Goal: Information Seeking & Learning: Find specific fact

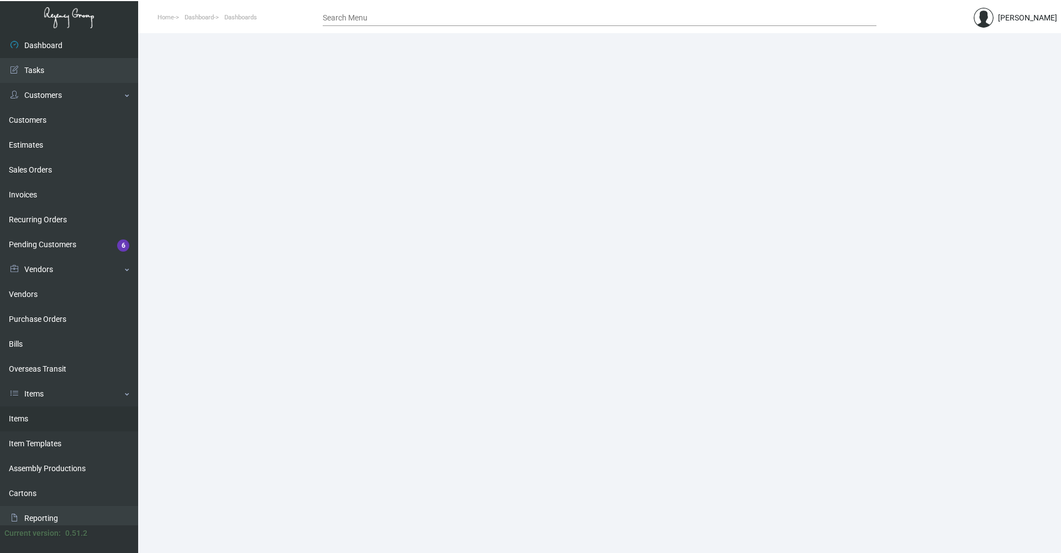
click at [63, 414] on link "Items" at bounding box center [69, 418] width 138 height 25
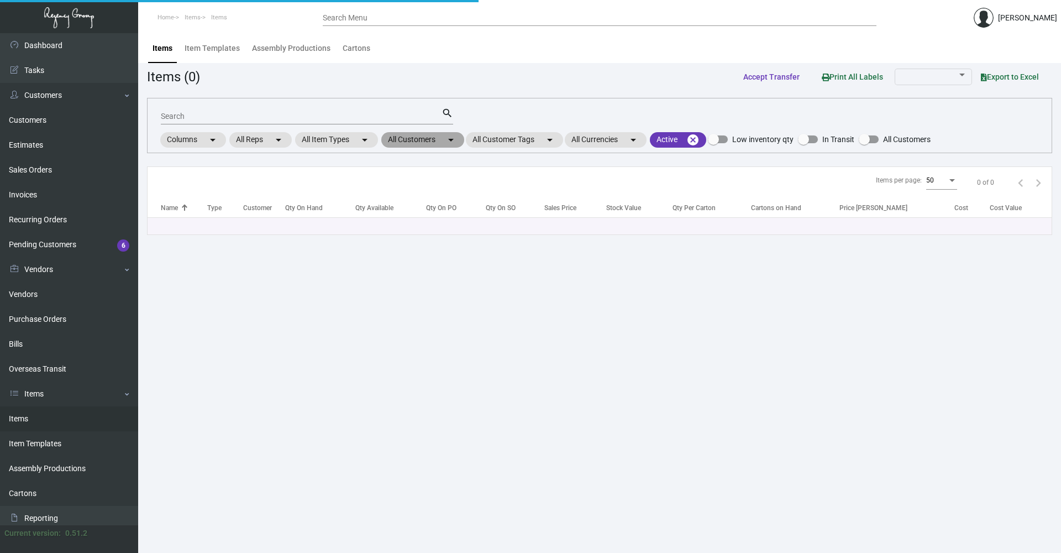
click at [445, 140] on mat-chip "All Customers arrow_drop_down" at bounding box center [422, 139] width 83 height 15
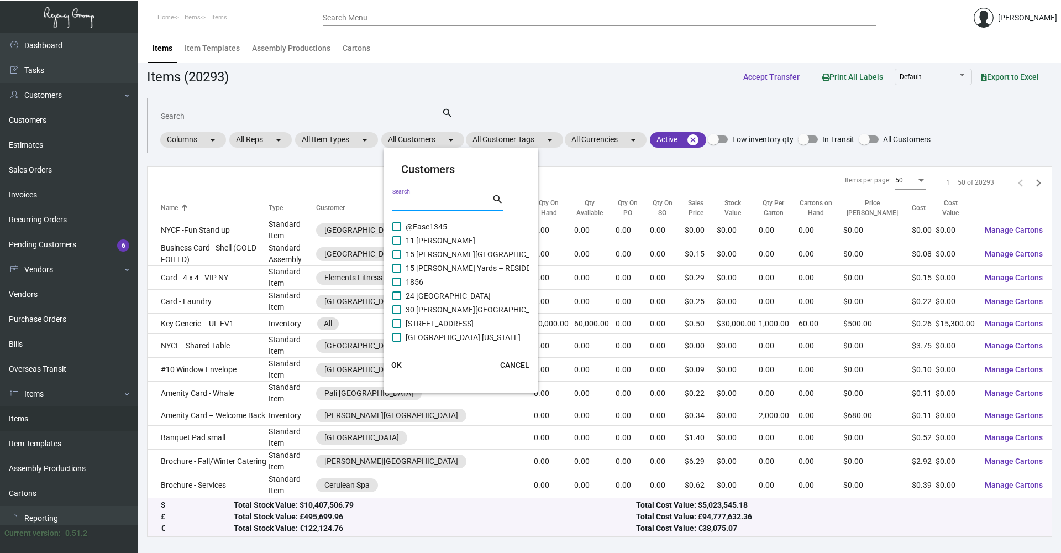
click at [436, 203] on input "Search" at bounding box center [442, 202] width 100 height 9
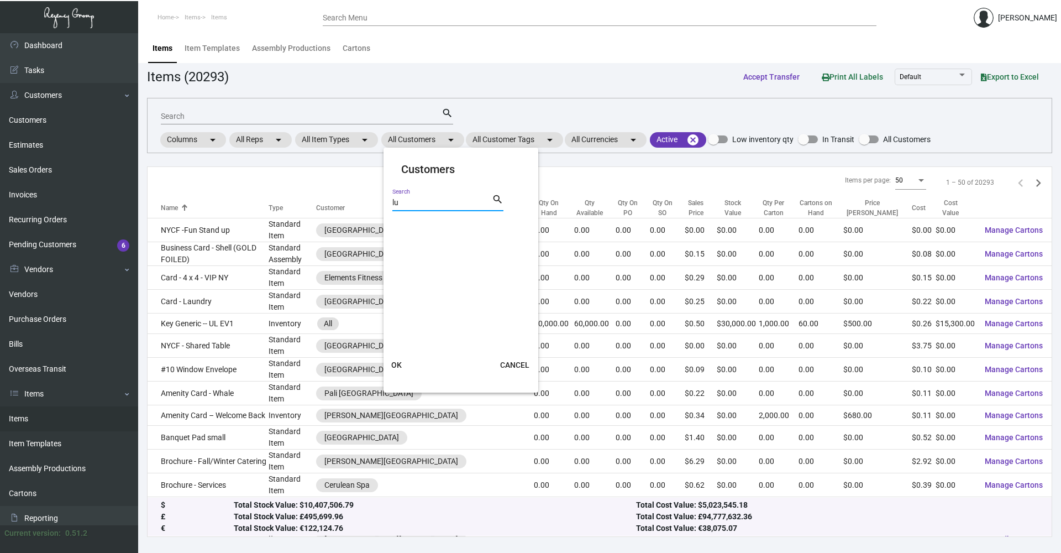
type input "l"
type input "mark hot"
click at [394, 227] on span at bounding box center [396, 226] width 9 height 9
click at [396, 231] on input "Mark Hotel" at bounding box center [396, 231] width 1 height 1
checkbox input "true"
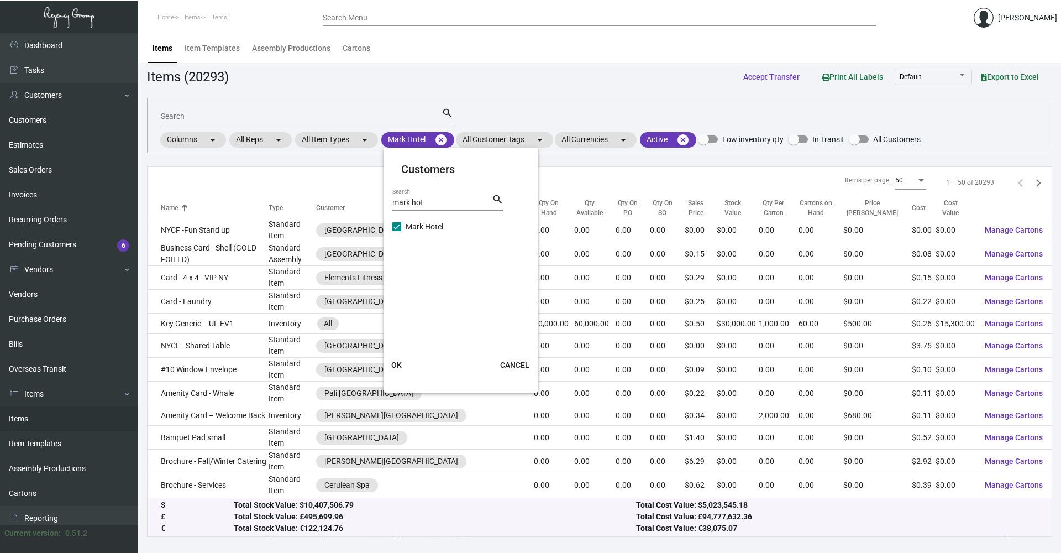
click at [401, 369] on span "OK" at bounding box center [396, 364] width 11 height 9
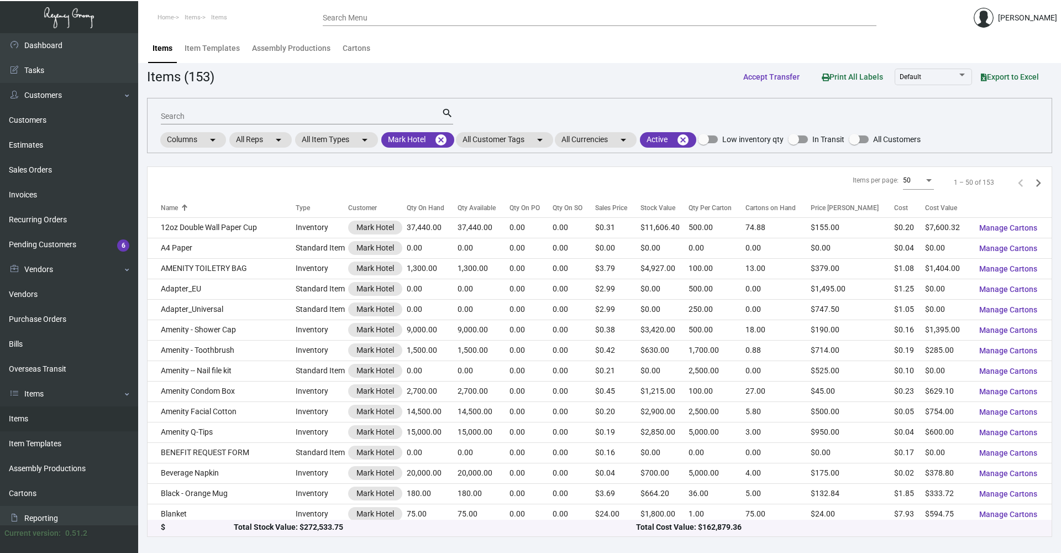
click at [250, 111] on div "Search" at bounding box center [301, 115] width 281 height 17
click at [318, 119] on input "Search" at bounding box center [301, 116] width 281 height 9
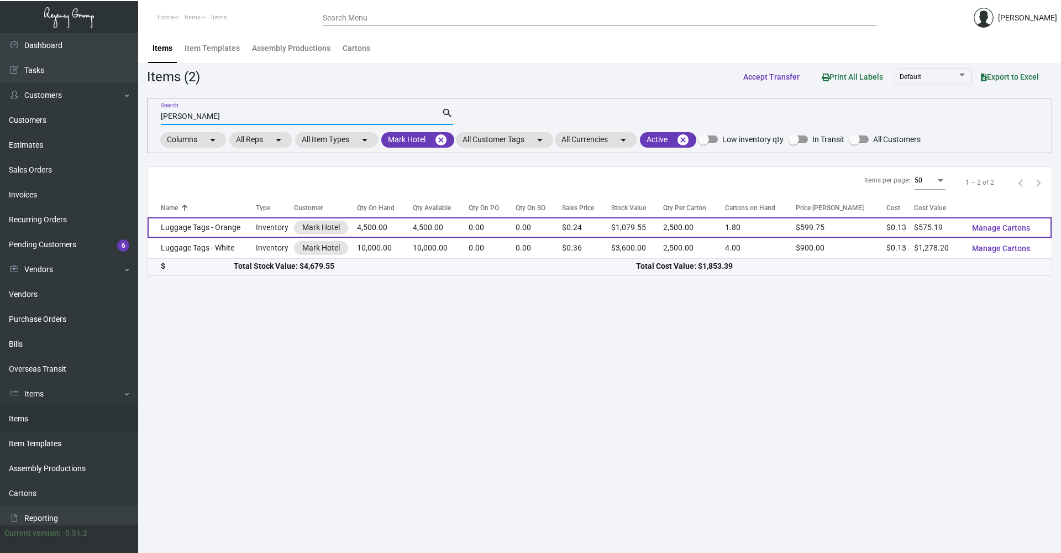
type input "[PERSON_NAME]"
click at [259, 232] on td "Inventory" at bounding box center [275, 227] width 38 height 20
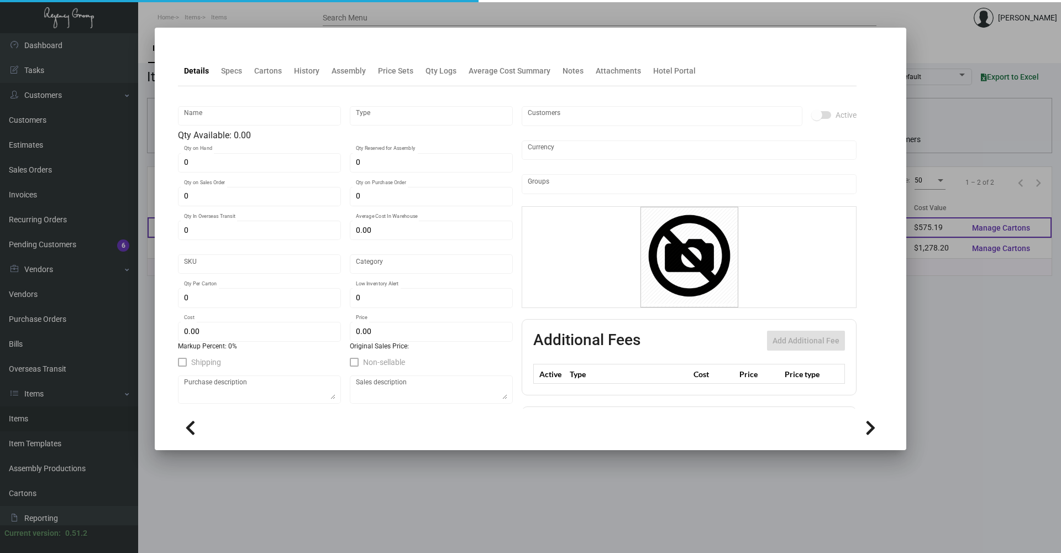
type input "Luggage Tags - Orange"
type input "Inventory"
type input "4,500"
type input "$ 0.14226"
type input "2083"
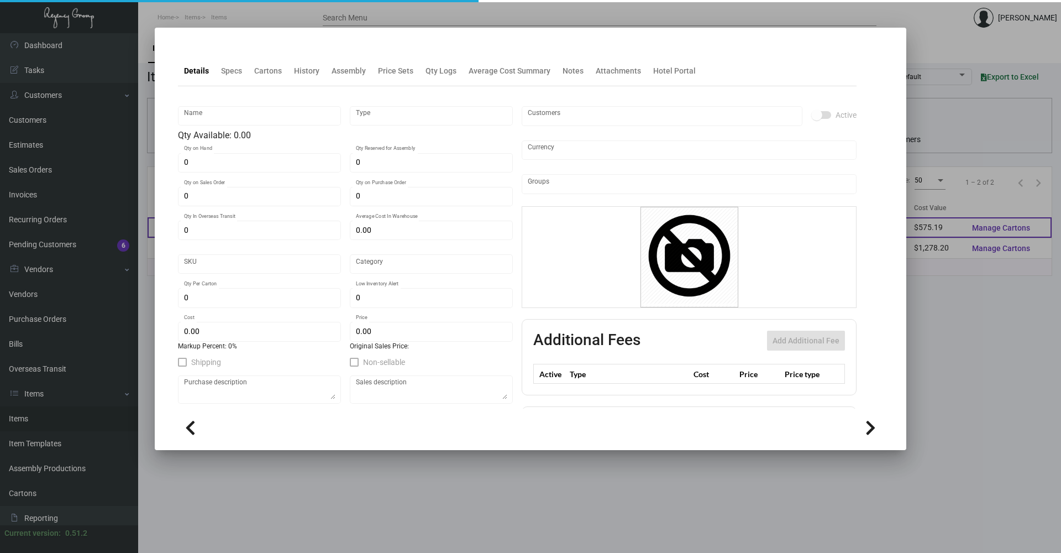
type input "Standard"
type input "2,500"
type input "$ 0.12782"
type input "$ 0.2399"
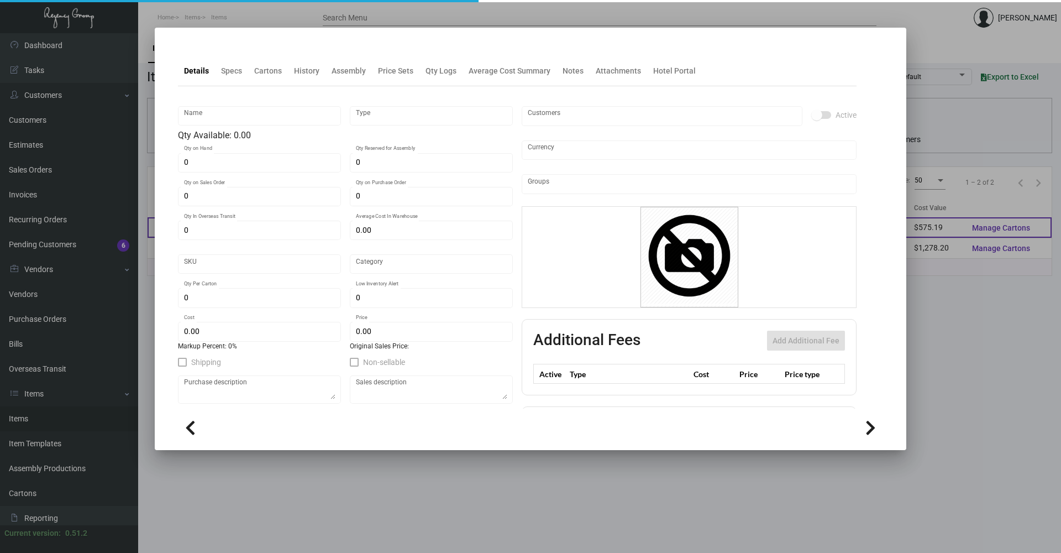
type textarea "Luggage Tags Orange: size 2.5x6.5 13PT csu white stock, printing black ink and …"
checkbox input "true"
type input "United States Dollar $"
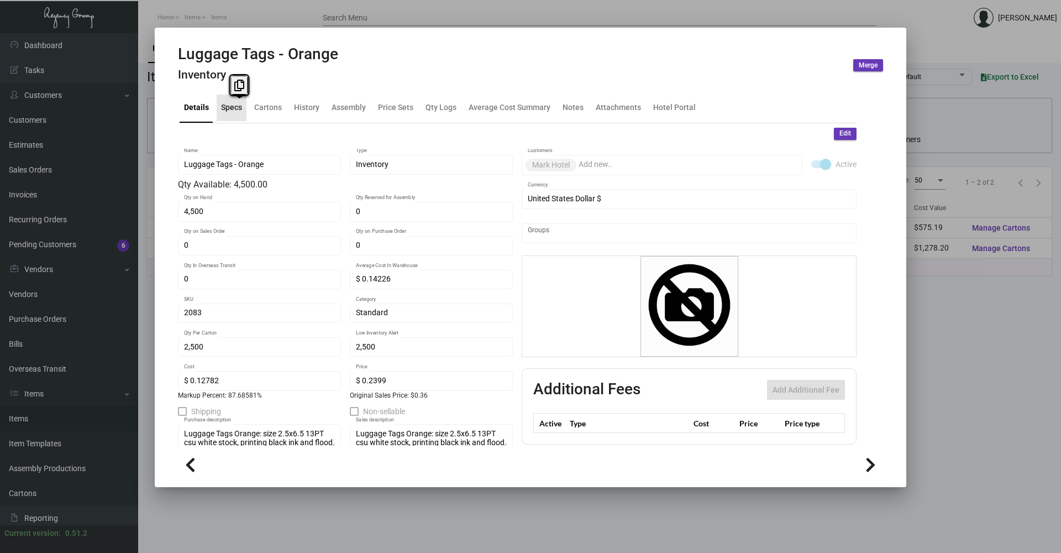
click at [239, 108] on div "Specs" at bounding box center [231, 108] width 21 height 12
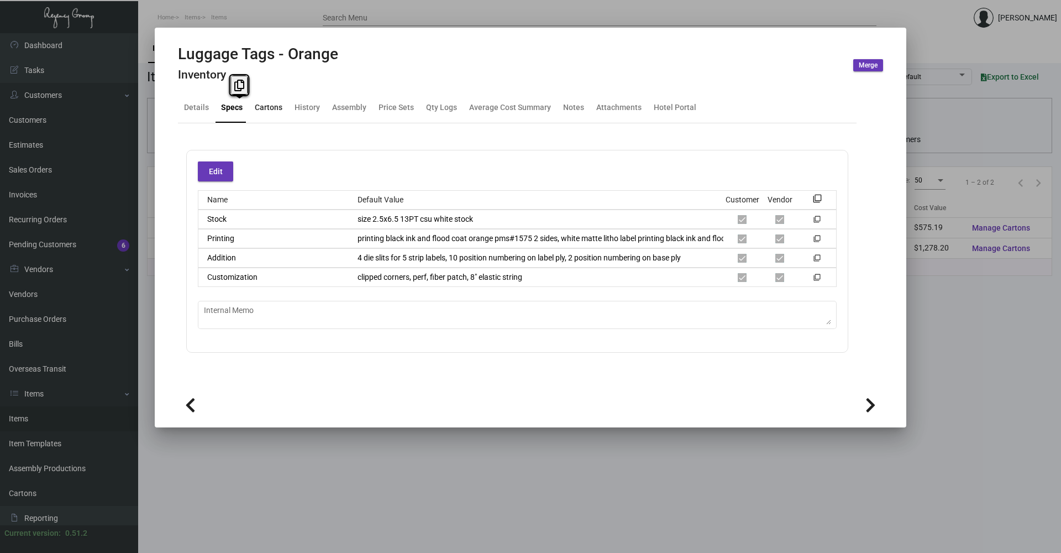
click at [269, 102] on div "Cartons" at bounding box center [269, 108] width 28 height 12
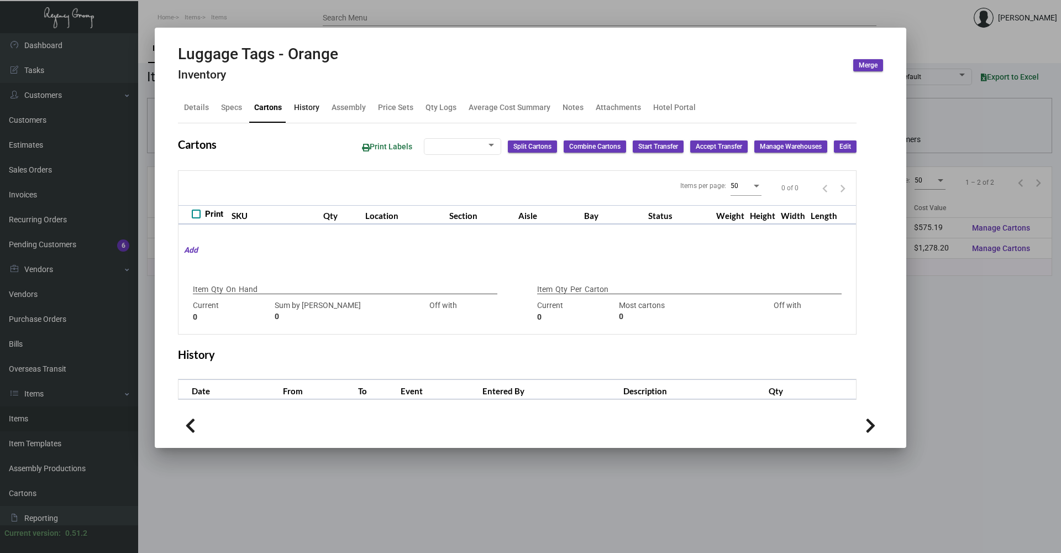
type input "4,500"
type input "4500"
type input "0"
type input "2,500"
type input "5000"
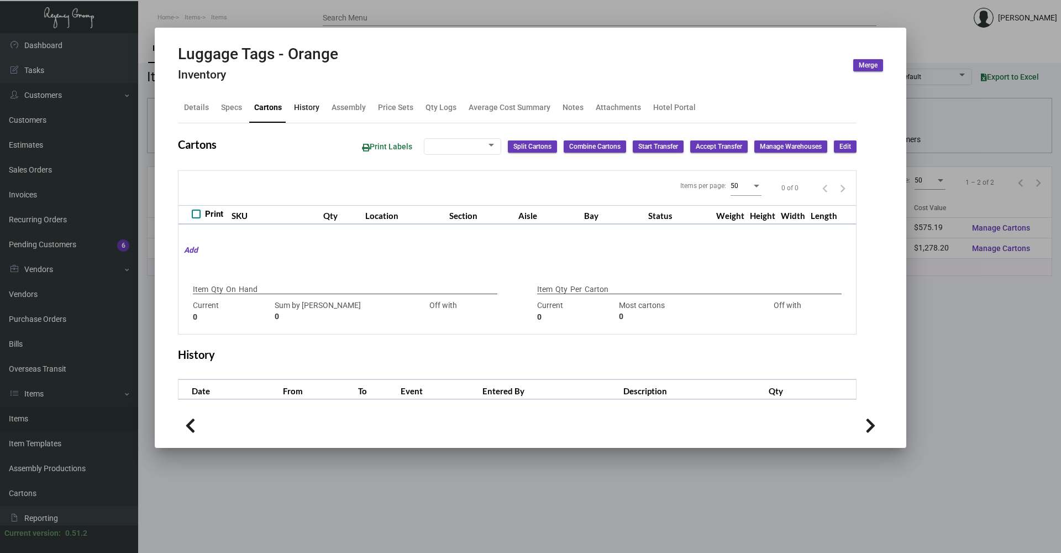
type input "-2500"
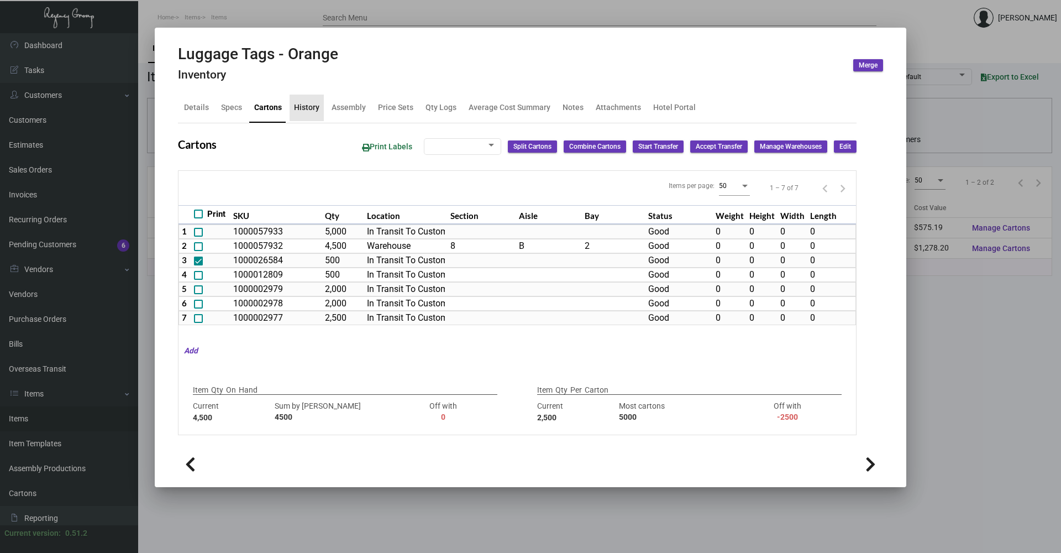
click at [320, 113] on div "History" at bounding box center [307, 108] width 34 height 27
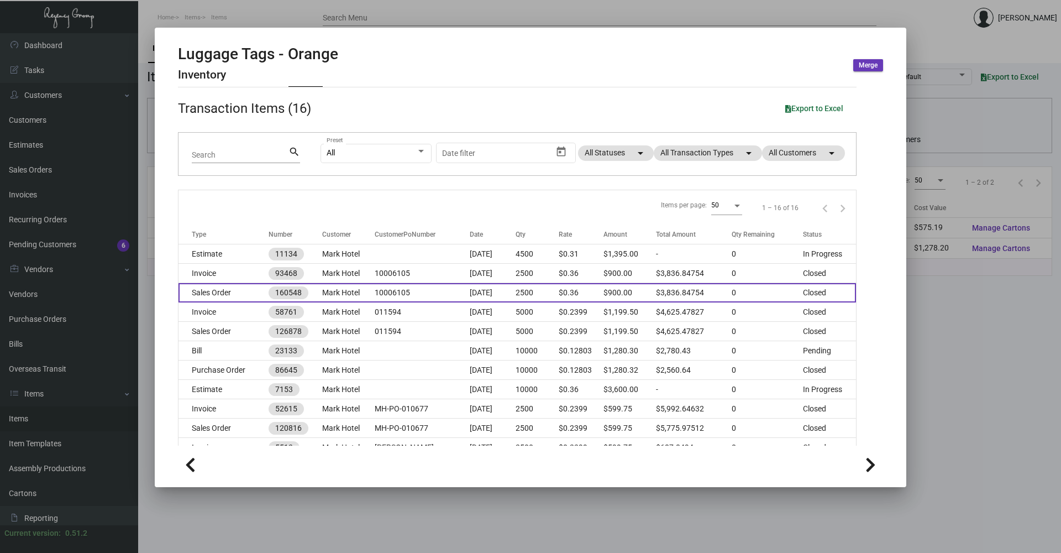
scroll to position [55, 0]
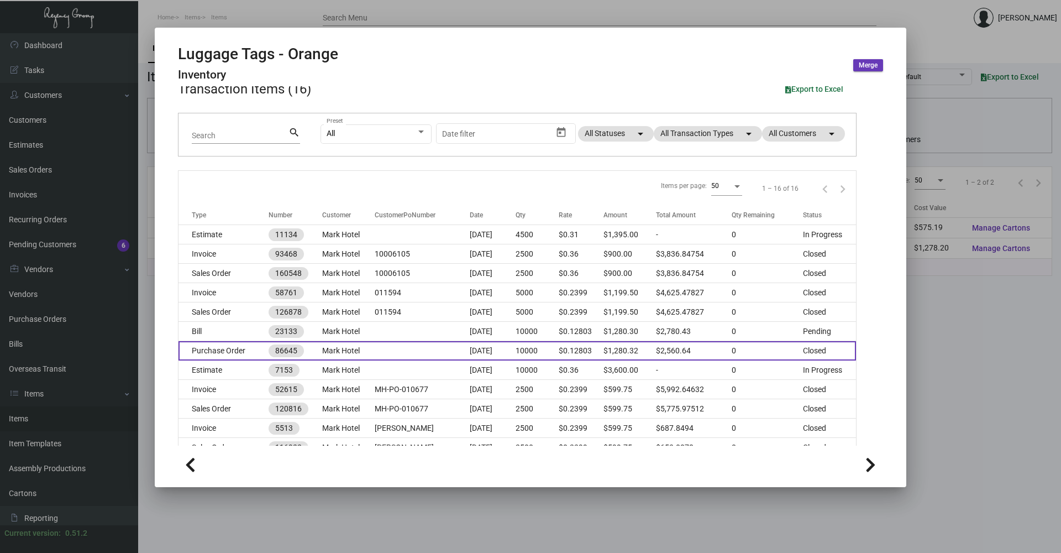
click at [232, 350] on td "Purchase Order" at bounding box center [224, 350] width 90 height 19
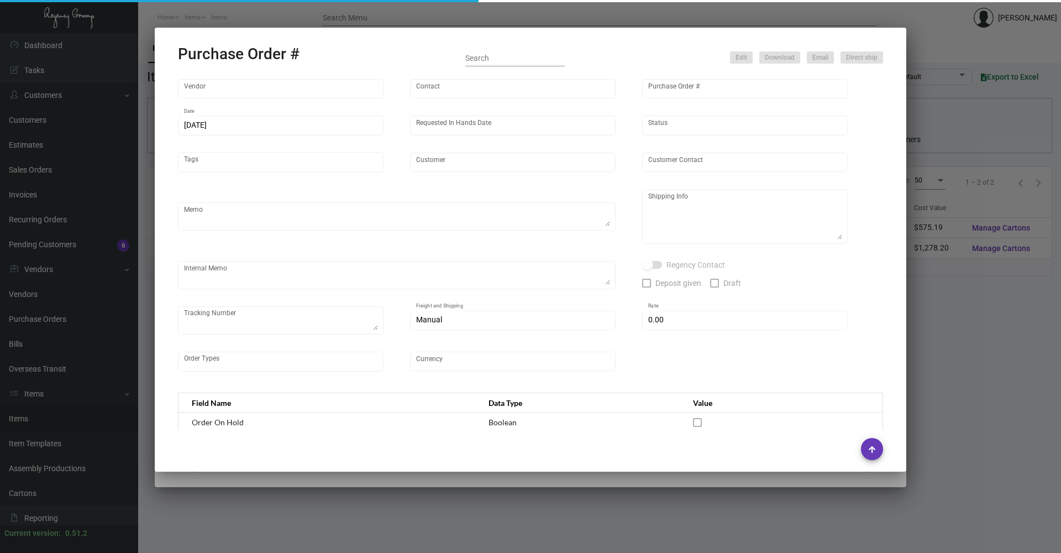
type input "[PERSON_NAME] Tag & Label"
type input "[PERSON_NAME] ([PERSON_NAME]) [PERSON_NAME]"
type input "86645"
type input "[DATE]"
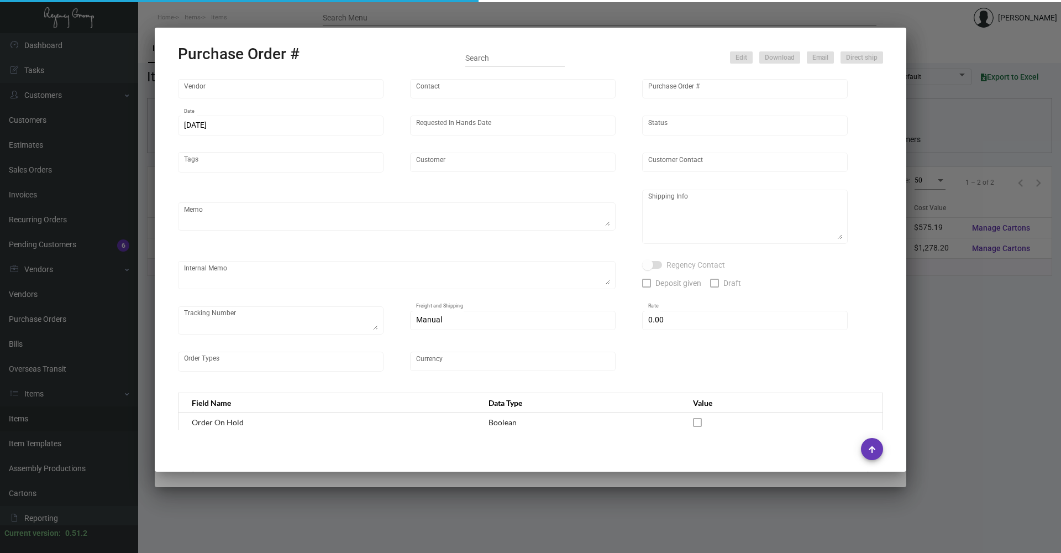
type input "Mark Hotel"
type textarea "reference # PSI-166412 reference # PSI-166442"
type textarea "Regency Group NJ [PERSON_NAME] [STREET_ADDRESS]"
checkbox input "true"
type input "$ 0.00"
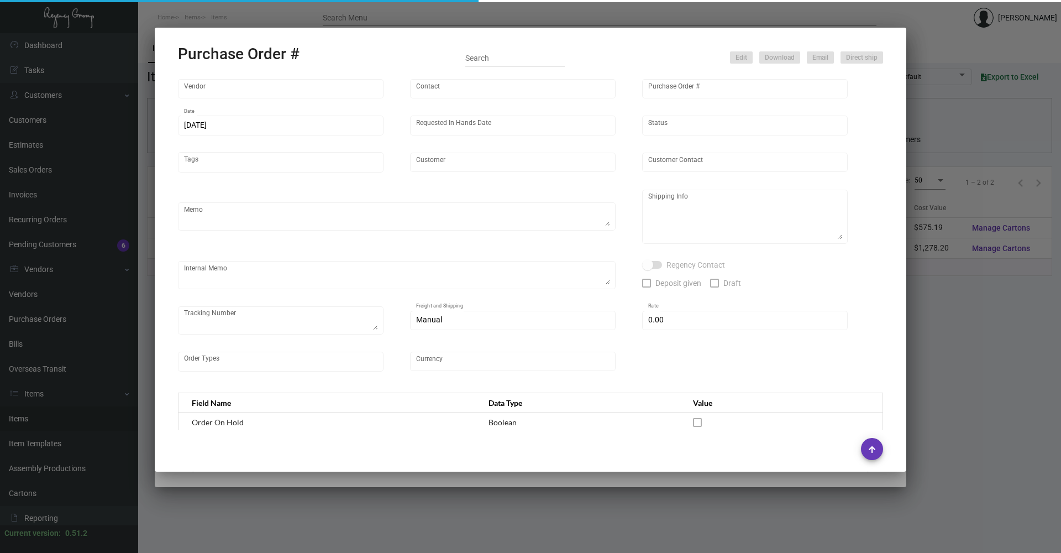
type input "United States Dollar $"
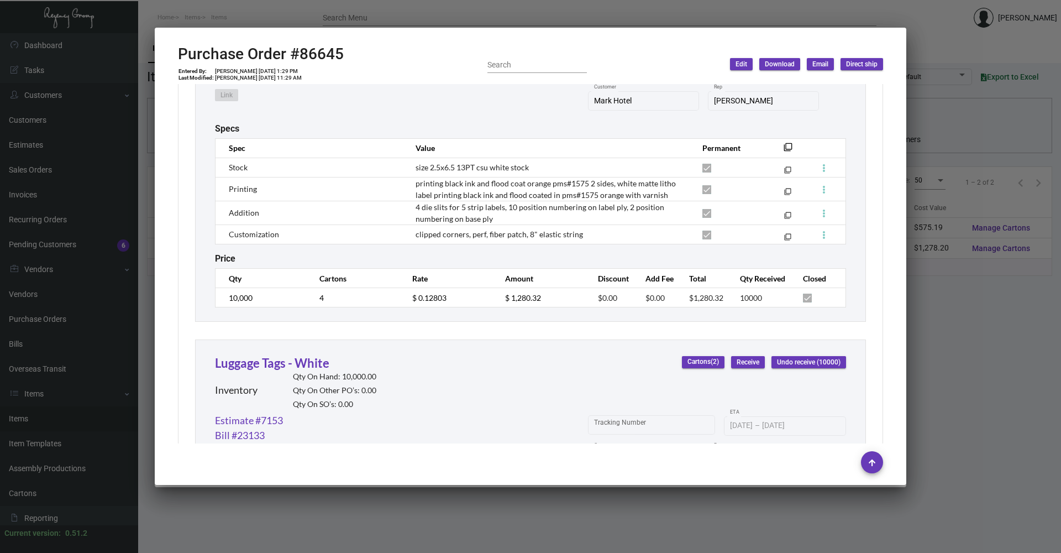
scroll to position [620, 0]
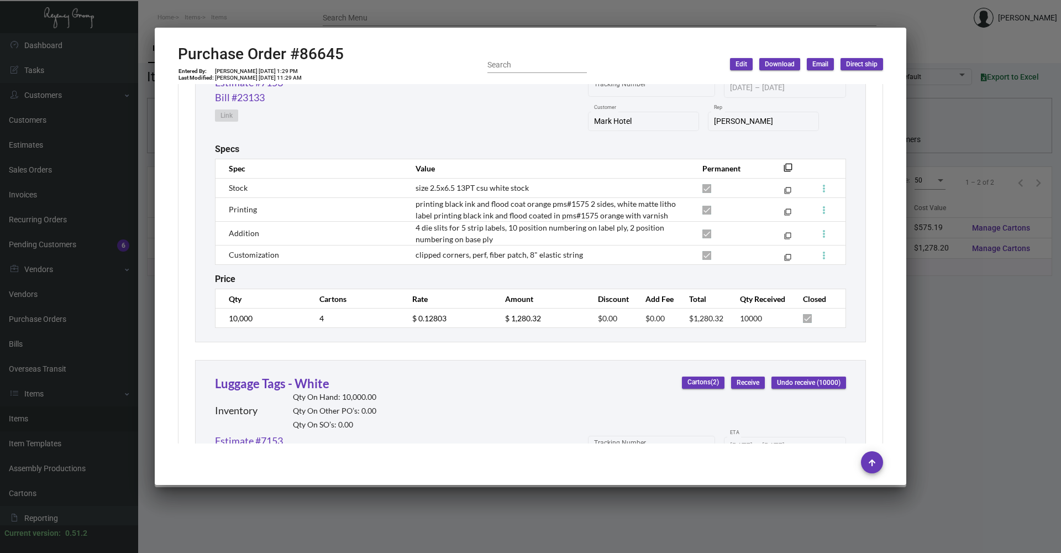
click at [603, 44] on mat-dialog-container "Purchase Order #86645 Entered By: [PERSON_NAME] [DATE] 1:29 PM Last Modified: […" at bounding box center [531, 256] width 752 height 457
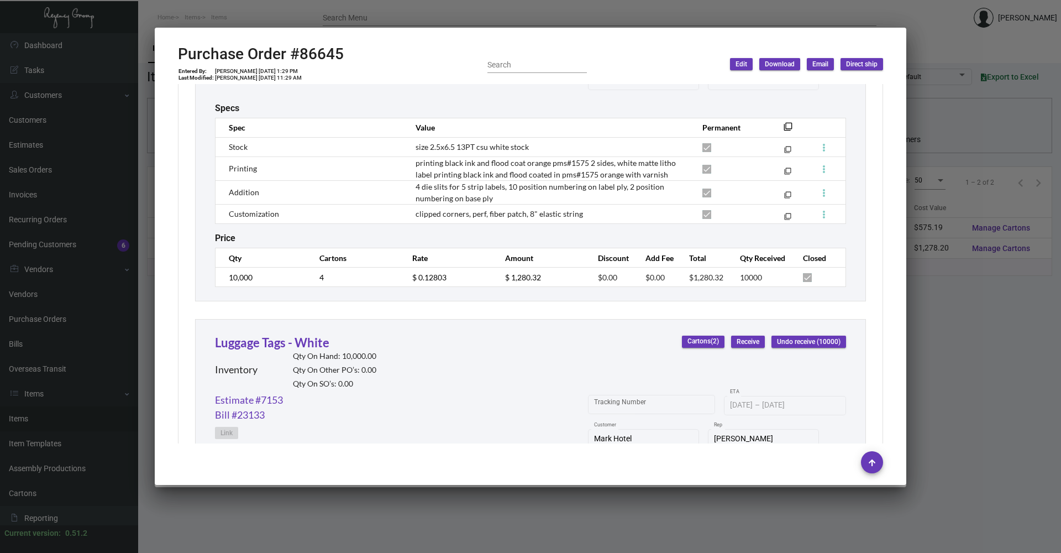
scroll to position [693, 0]
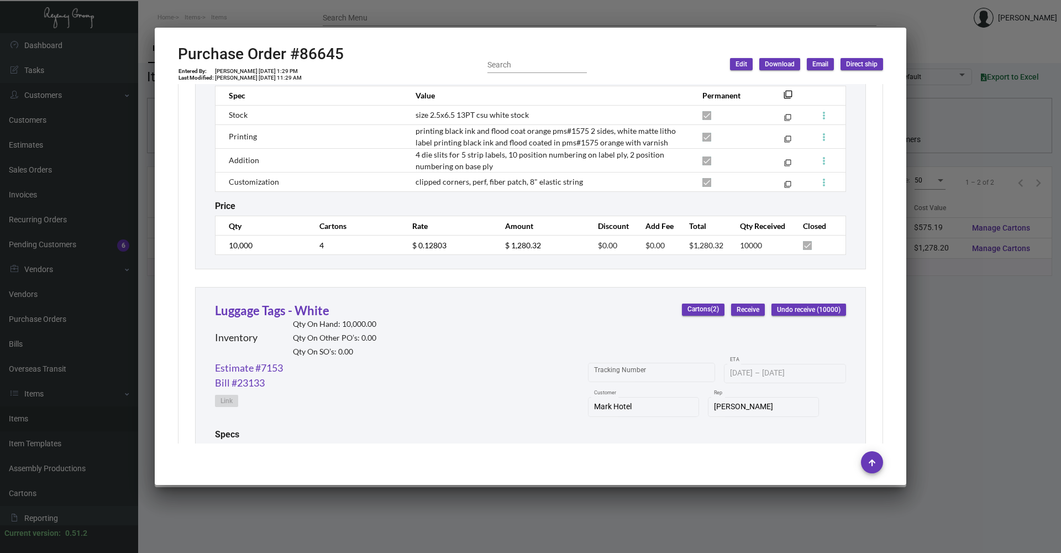
click at [1016, 434] on div at bounding box center [530, 276] width 1061 height 553
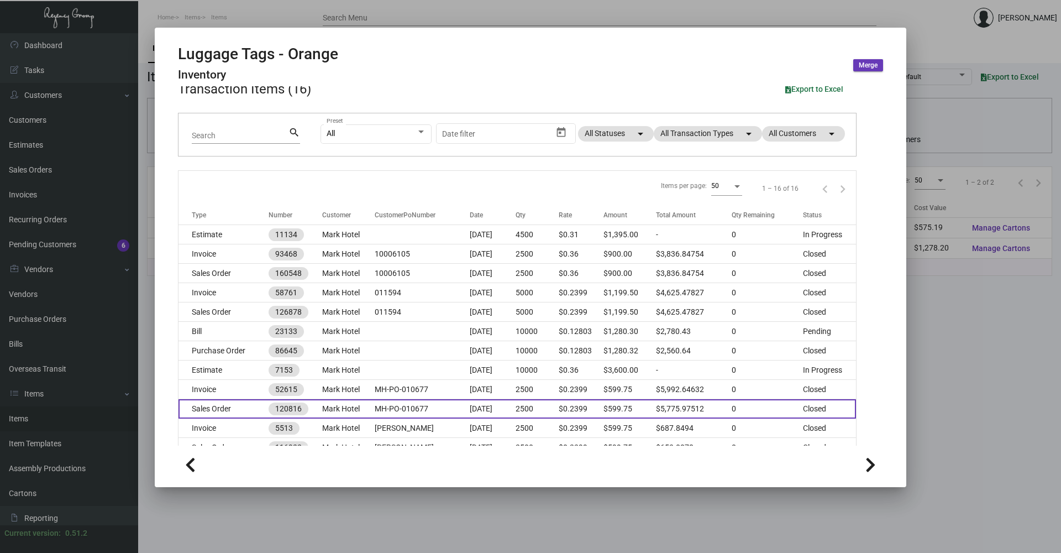
click at [844, 399] on td "Closed" at bounding box center [829, 408] width 53 height 19
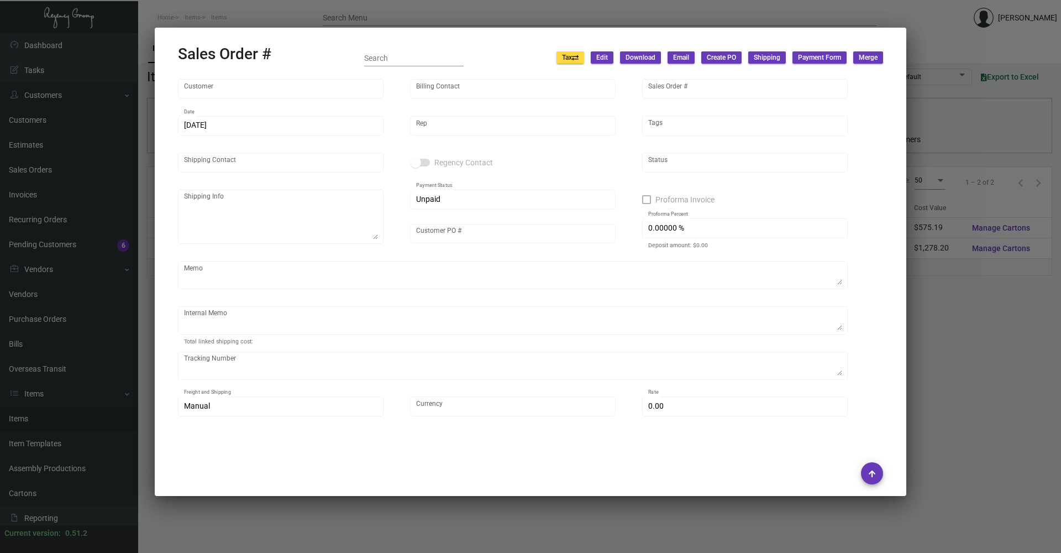
type input "Mark Hotel"
type input "[PERSON_NAME]"
type input "120816"
type input "[DATE]"
type input "[PERSON_NAME]"
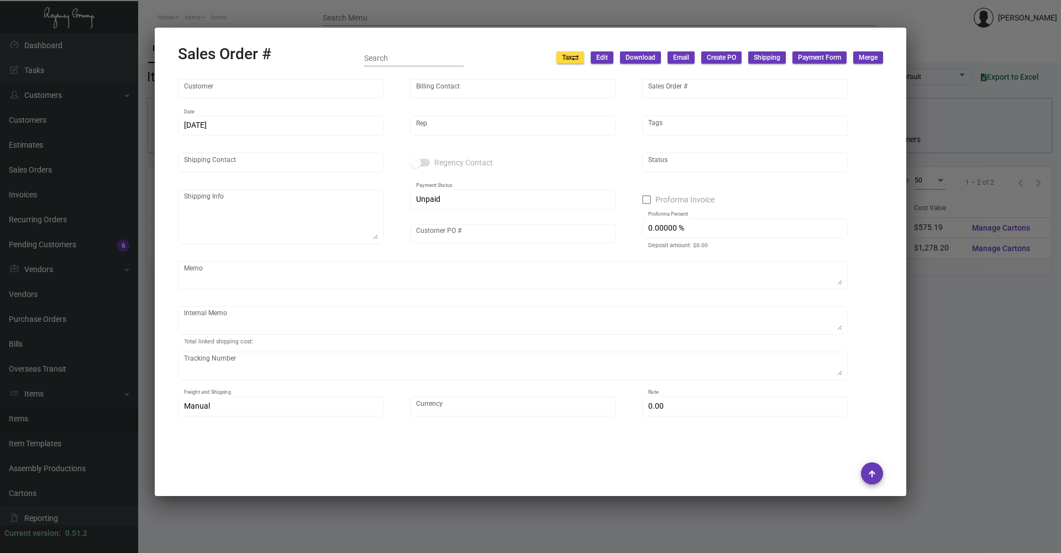
type input "[PERSON_NAME]"
type textarea "Mark Hotel [PERSON_NAME] [STREET_ADDRESS][US_STATE]"
type input "MH-PO-010677"
type textarea "[PERSON_NAME] [DATE]"
type input "United States Dollar $"
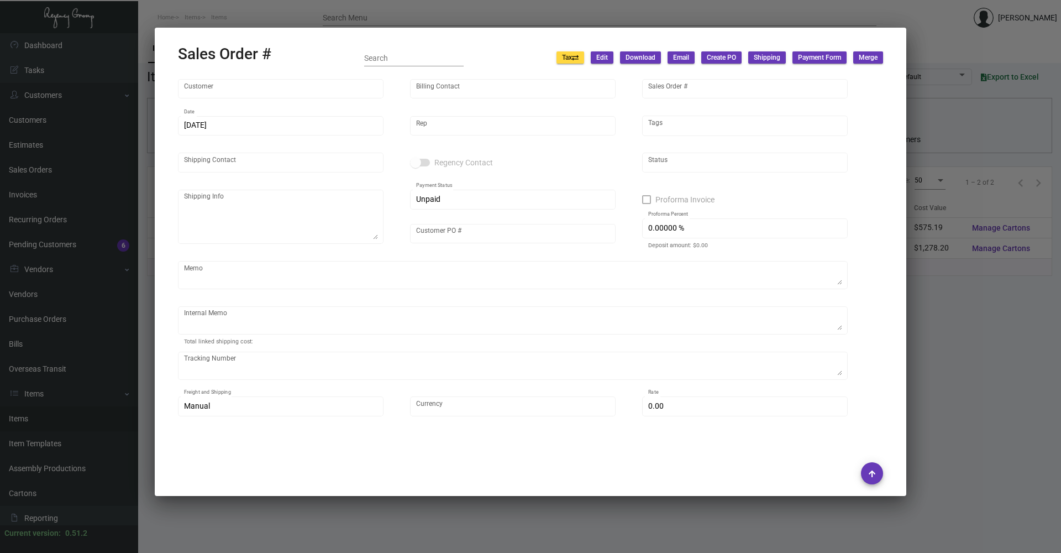
type input "$ 0.00"
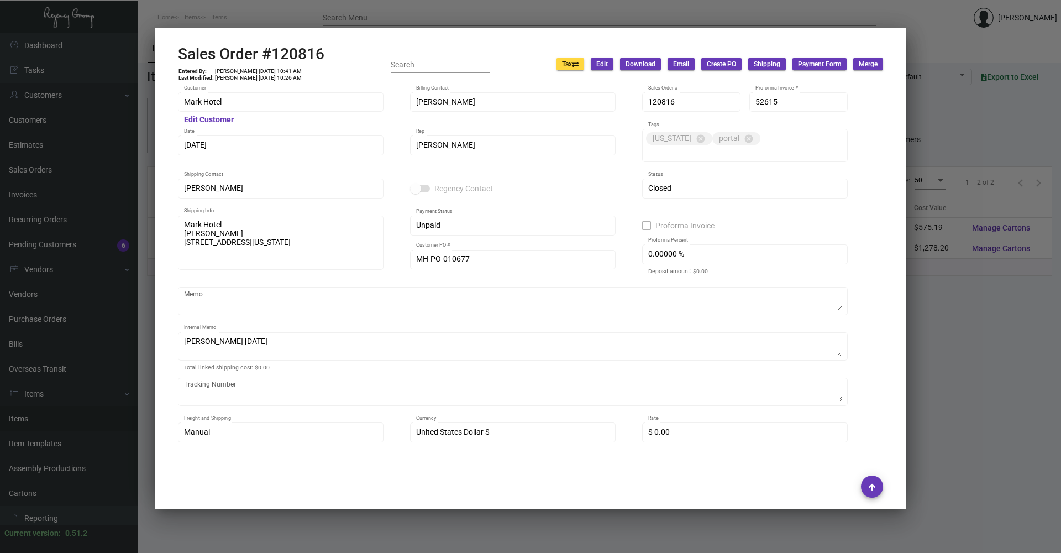
click at [882, 292] on div "Mark Hotel Customer Edit Customer [PERSON_NAME] Billing Contact 120816 Sales Or…" at bounding box center [531, 263] width 732 height 359
click at [973, 336] on div at bounding box center [530, 276] width 1061 height 553
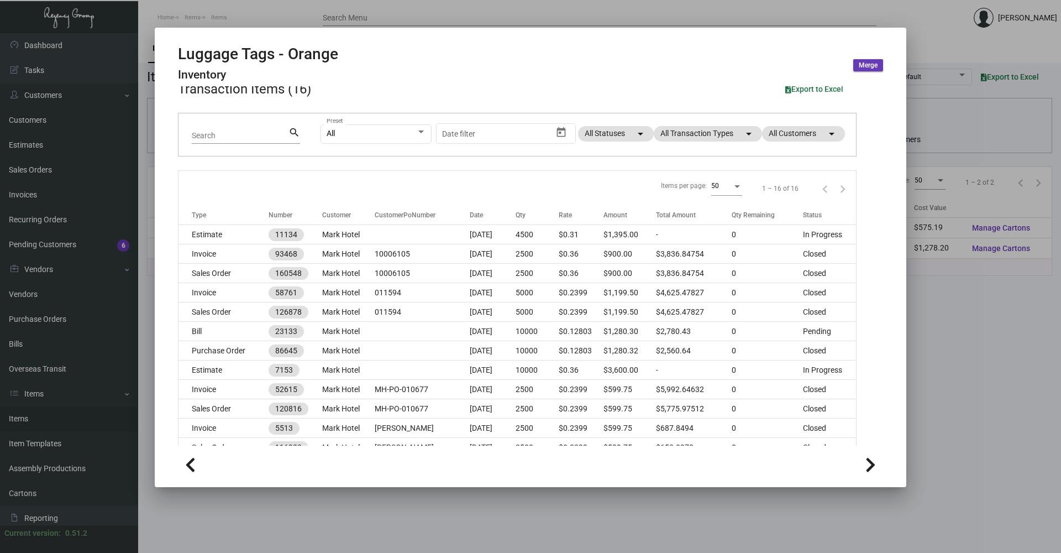
click at [938, 322] on div at bounding box center [530, 276] width 1061 height 553
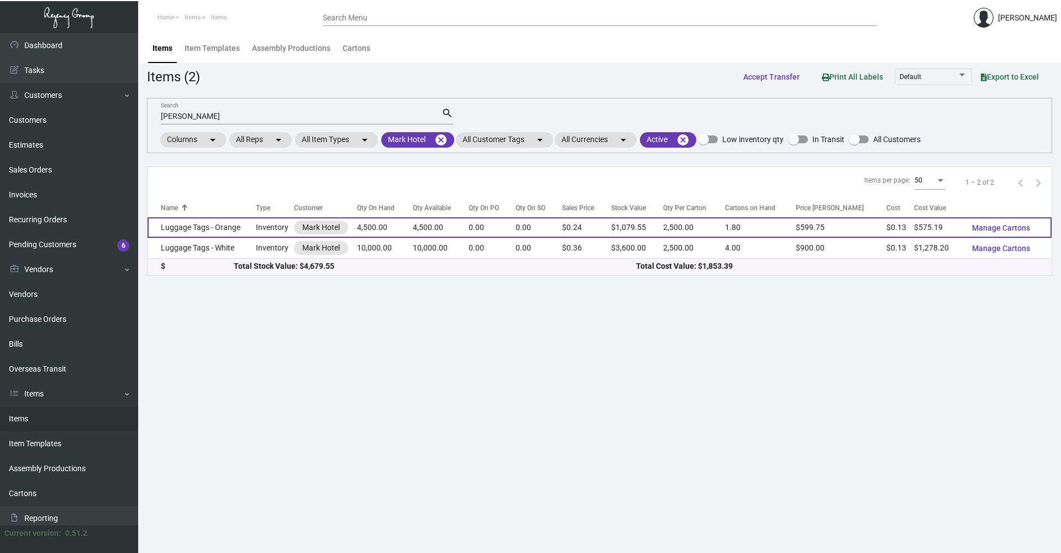
click at [203, 231] on td "Luggage Tags - Orange" at bounding box center [202, 227] width 108 height 20
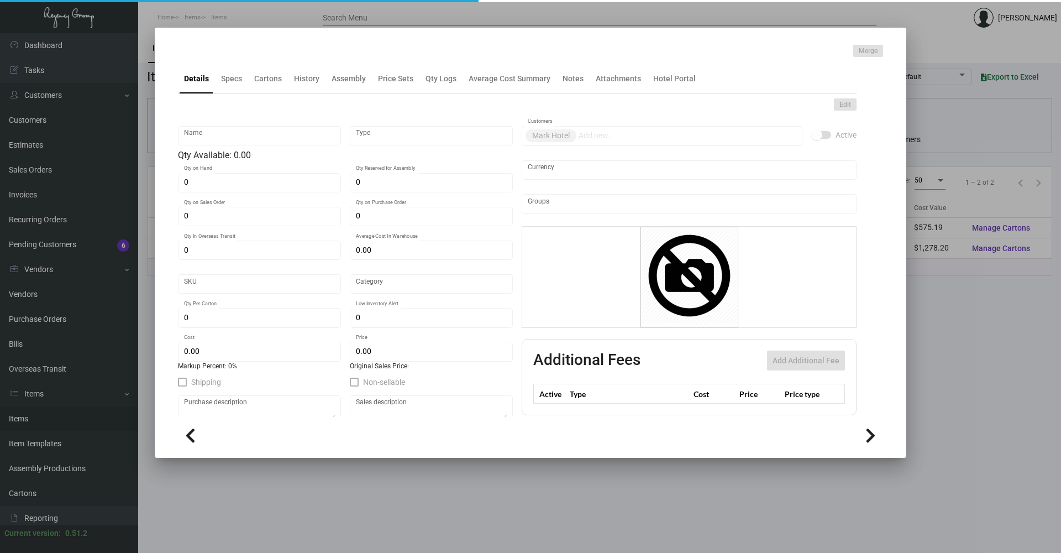
type input "Luggage Tags - Orange"
type input "Inventory"
type input "4,500"
type input "$ 0.14226"
type input "2083"
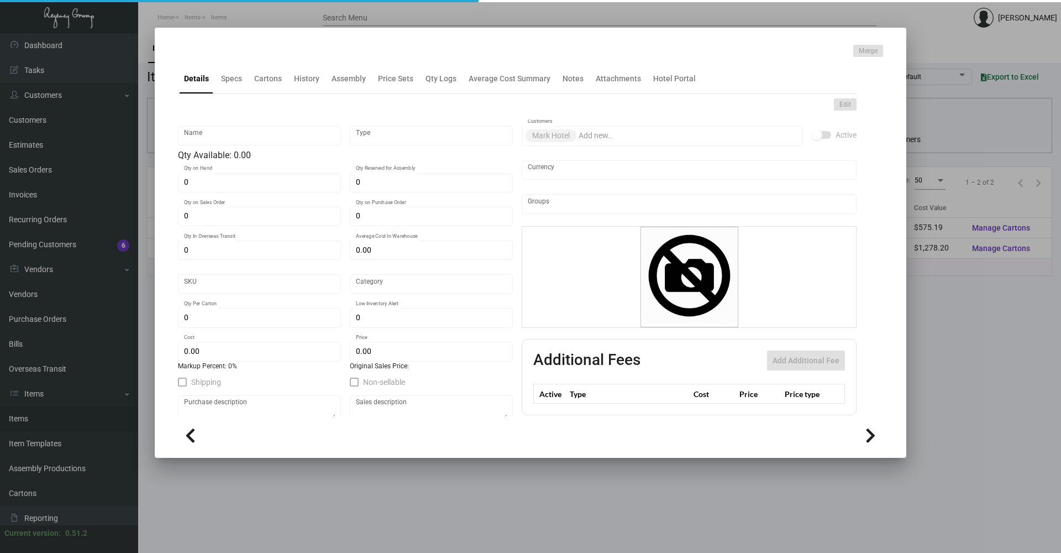
type input "Standard"
type input "2,500"
type input "$ 0.12782"
type input "$ 0.2399"
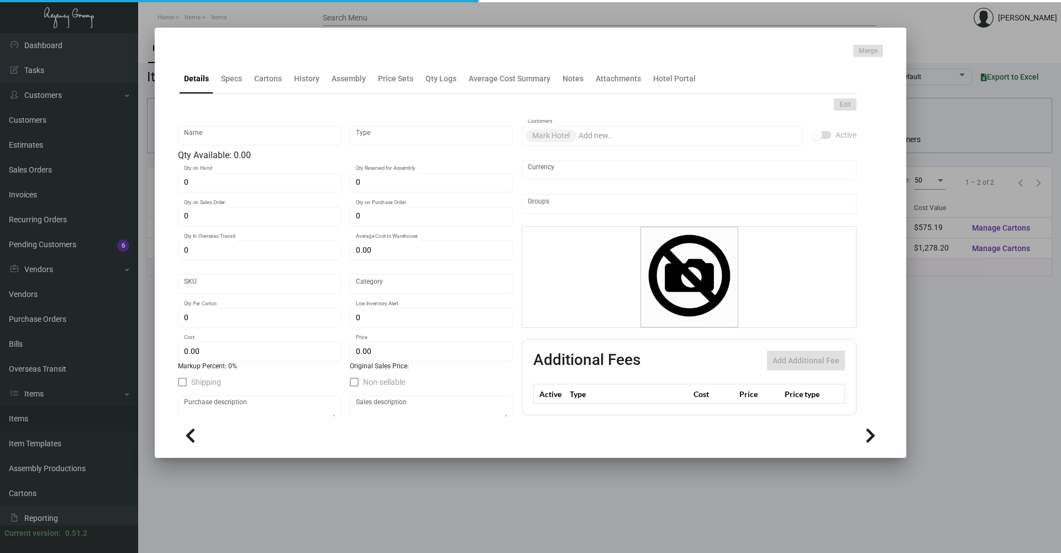
type textarea "Luggage Tags Orange: size 2.5x6.5 13PT csu white stock, printing black ink and …"
checkbox input "true"
type input "United States Dollar $"
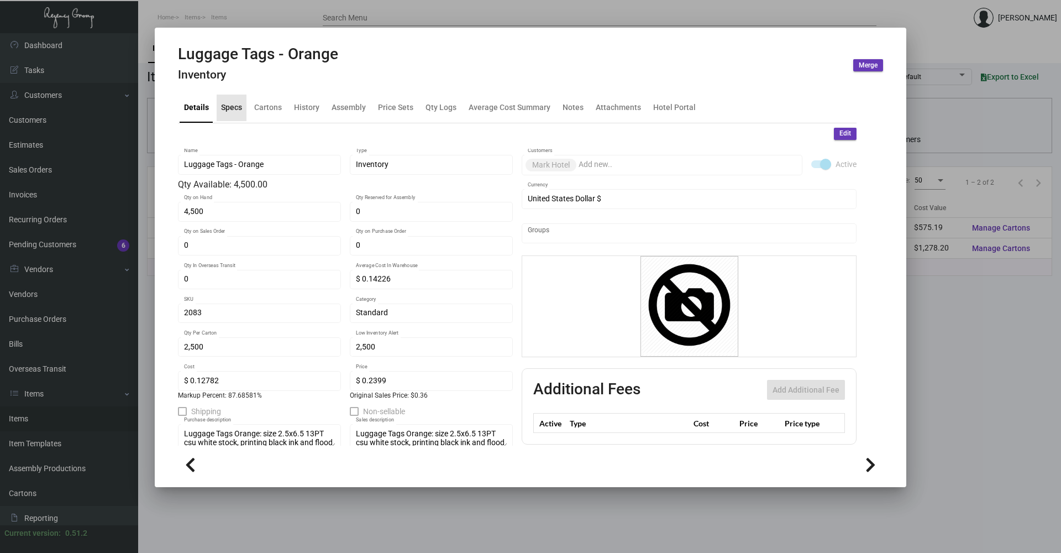
click at [229, 109] on div "Specs" at bounding box center [231, 108] width 21 height 12
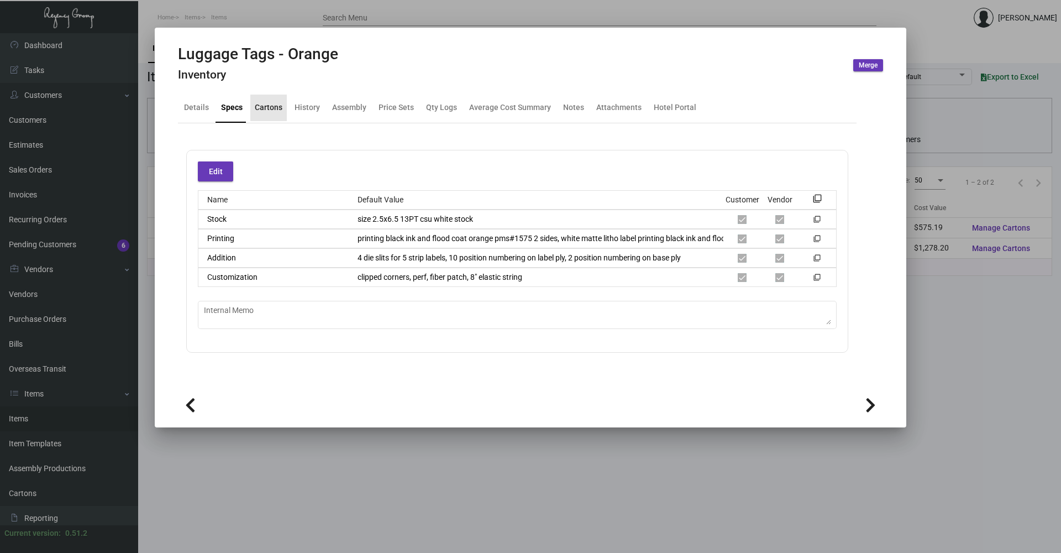
click at [279, 104] on div "Cartons" at bounding box center [269, 108] width 28 height 12
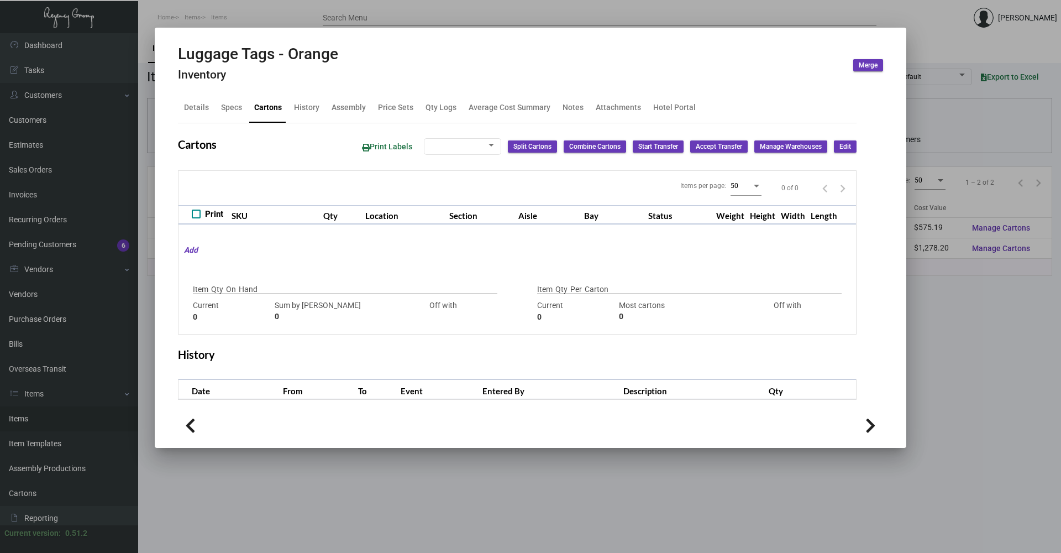
type input "4,500"
type input "4500"
type input "0"
type input "2,500"
type input "5000"
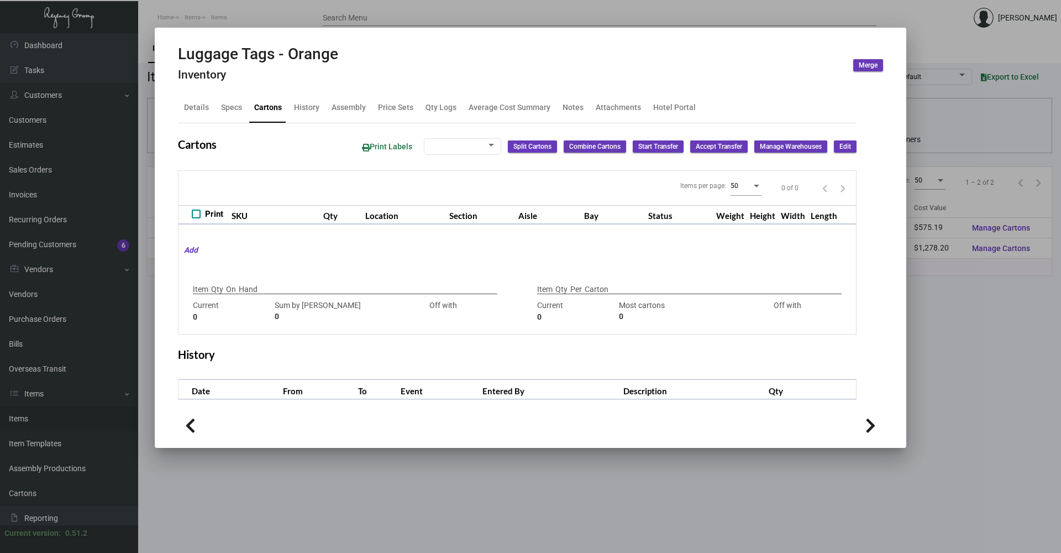
type input "-2500"
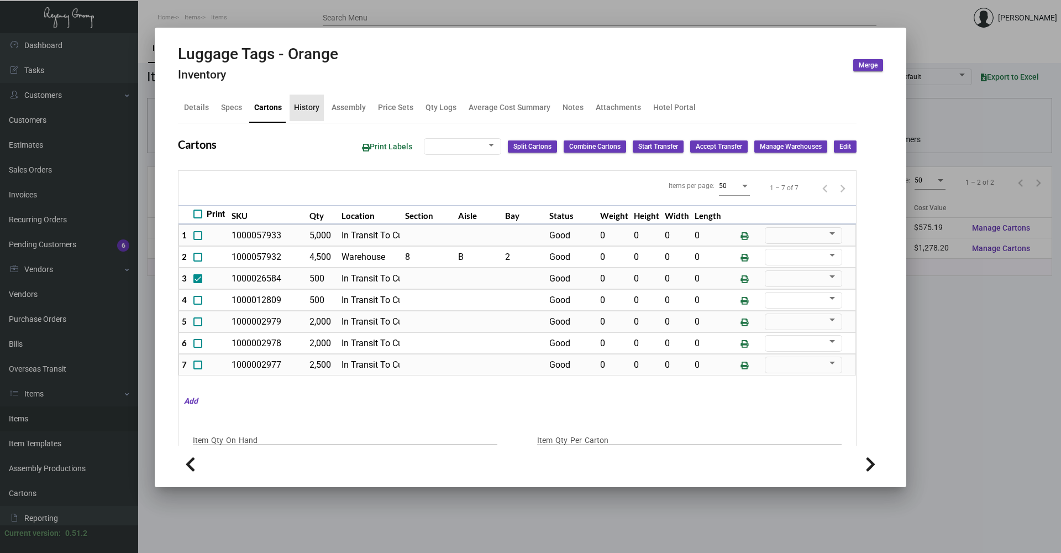
click at [308, 112] on div "History" at bounding box center [306, 108] width 25 height 12
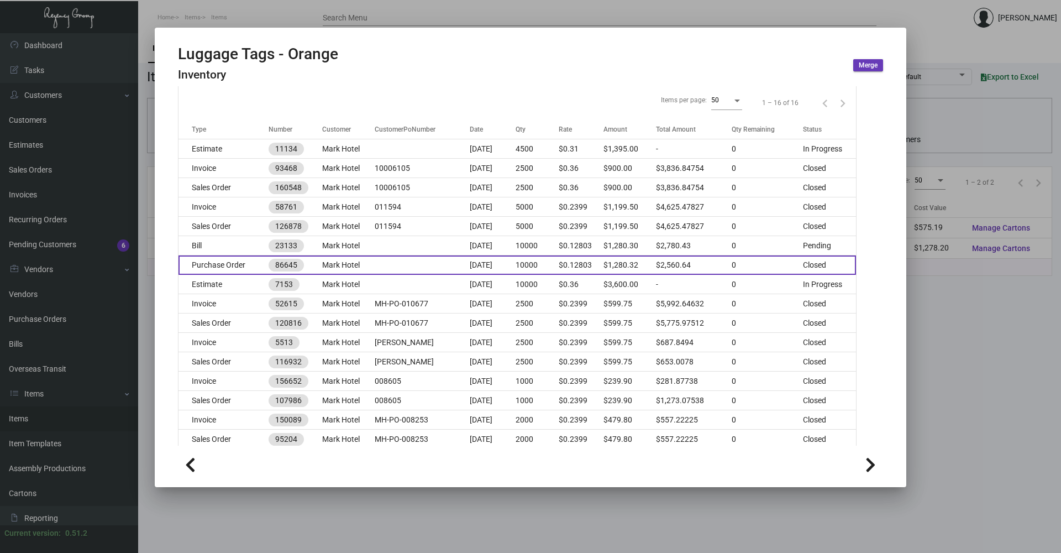
scroll to position [166, 0]
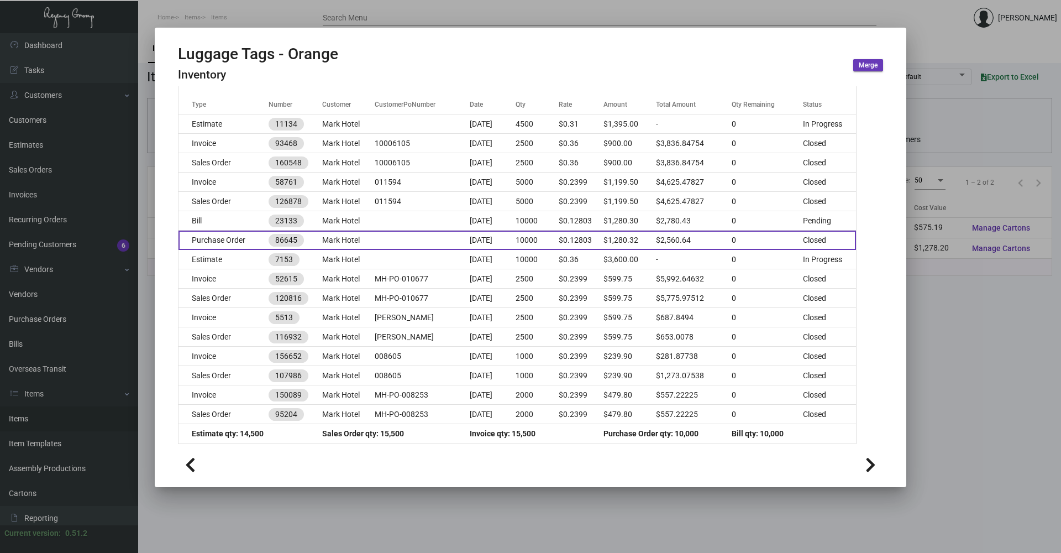
click at [253, 239] on td "Purchase Order" at bounding box center [224, 240] width 90 height 19
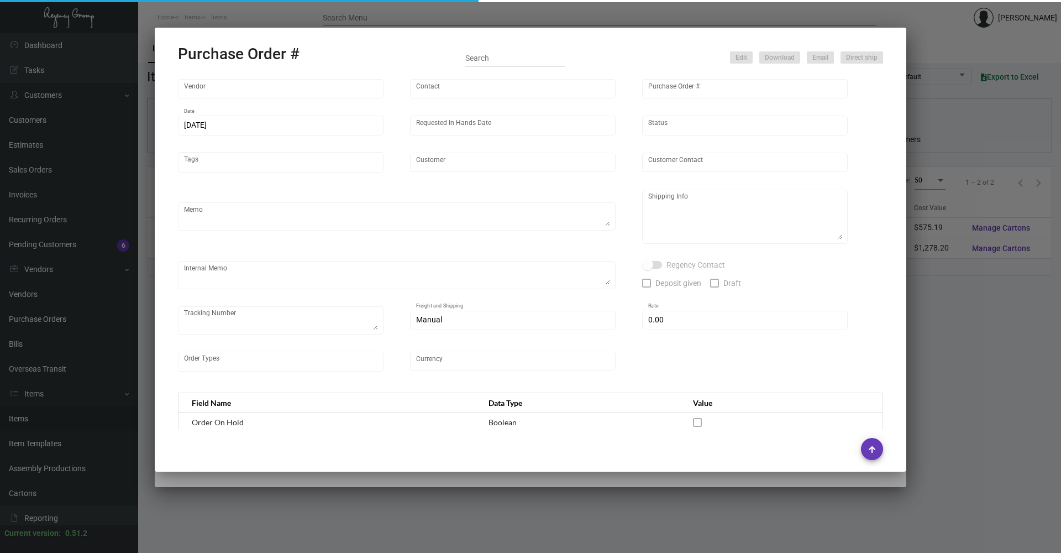
type input "[PERSON_NAME] Tag & Label"
type input "[PERSON_NAME] ([PERSON_NAME]) [PERSON_NAME]"
type input "86645"
type input "[DATE]"
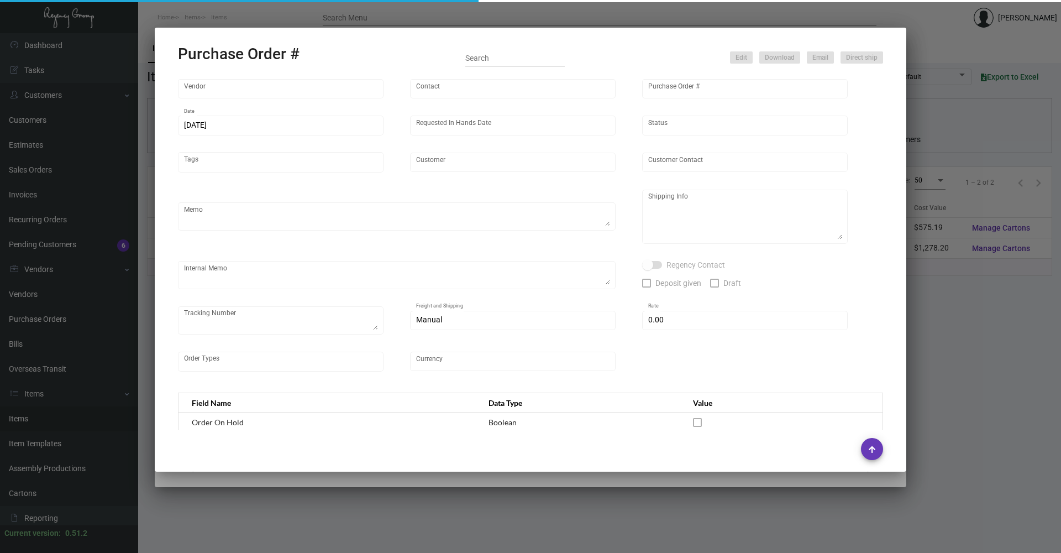
type input "Mark Hotel"
type textarea "reference # PSI-166412 reference # PSI-166442"
type textarea "Regency Group NJ [PERSON_NAME] [STREET_ADDRESS]"
checkbox input "true"
type input "$ 0.00"
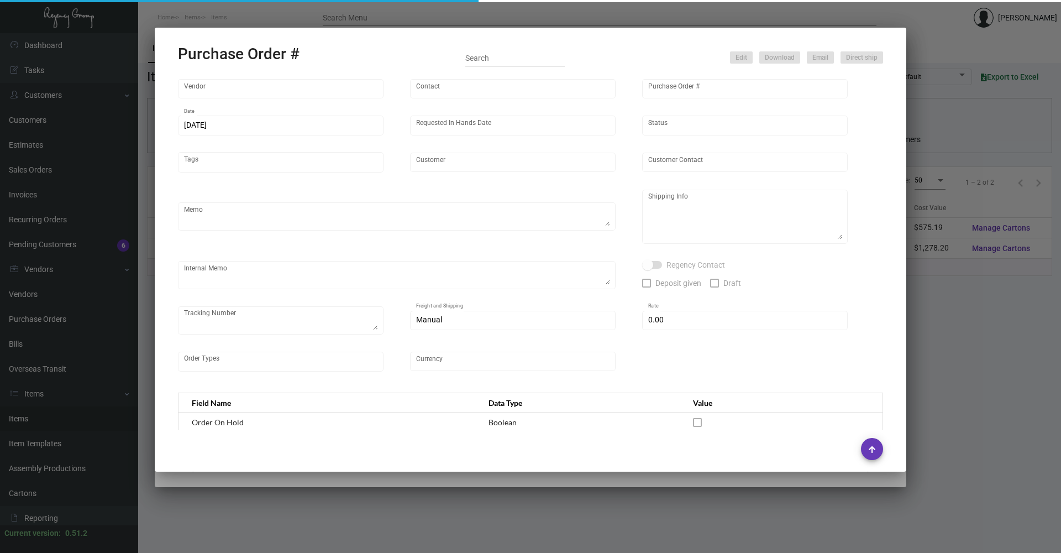
type input "United States Dollar $"
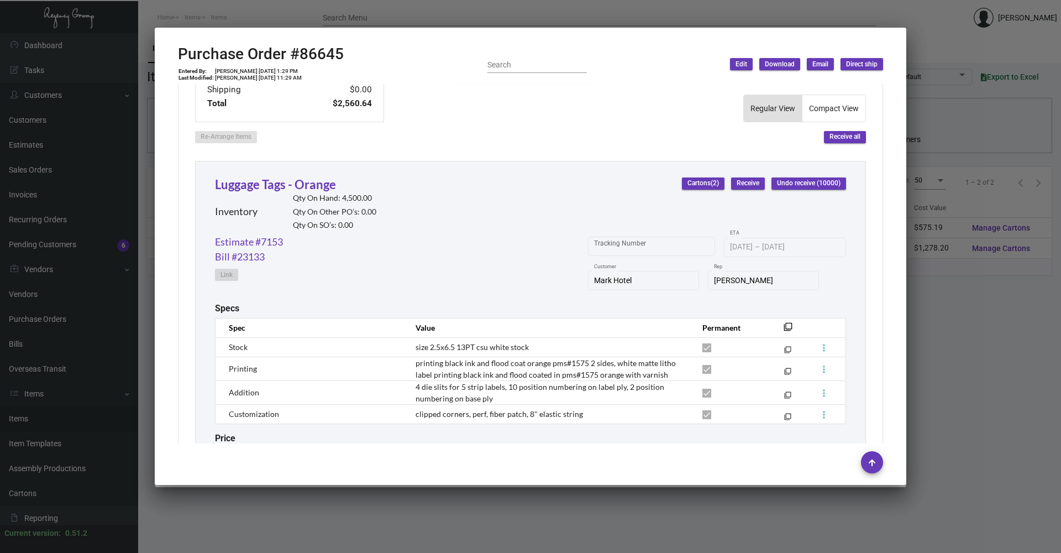
scroll to position [343, 0]
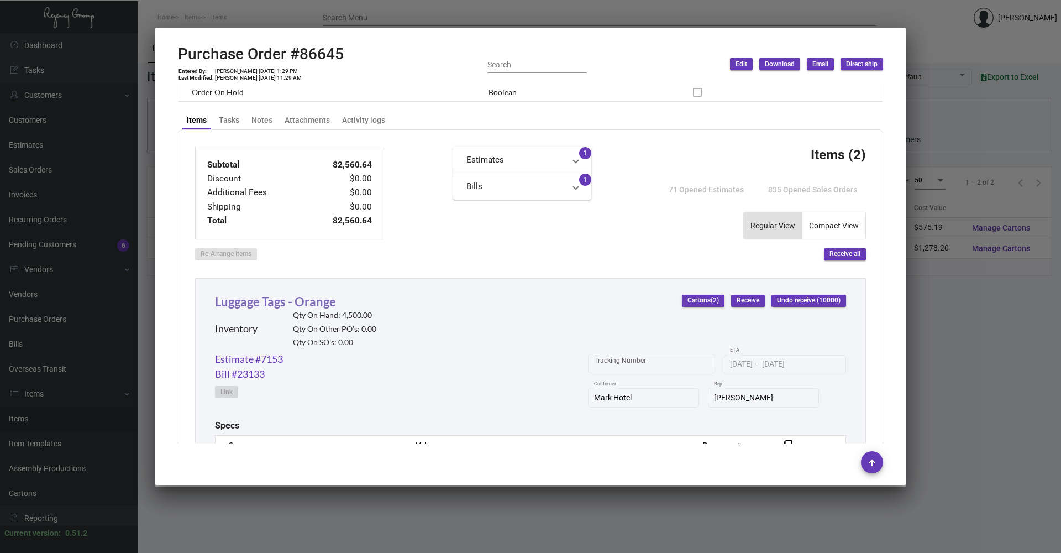
click at [255, 301] on link "Luggage Tags - Orange" at bounding box center [275, 301] width 121 height 15
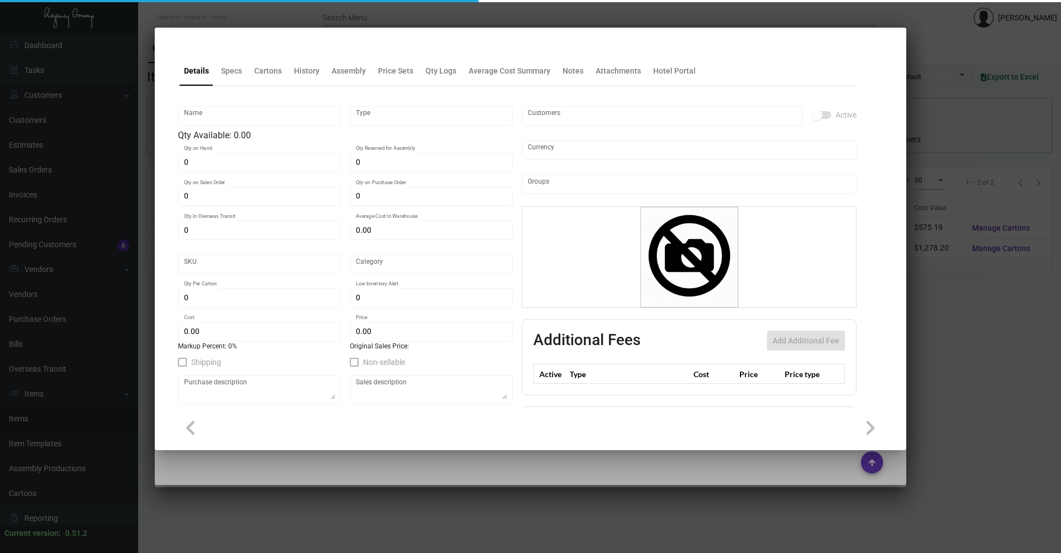
type input "Luggage Tags - Orange"
type input "Inventory"
type input "4,500"
type input "$ 0.14226"
type input "2083"
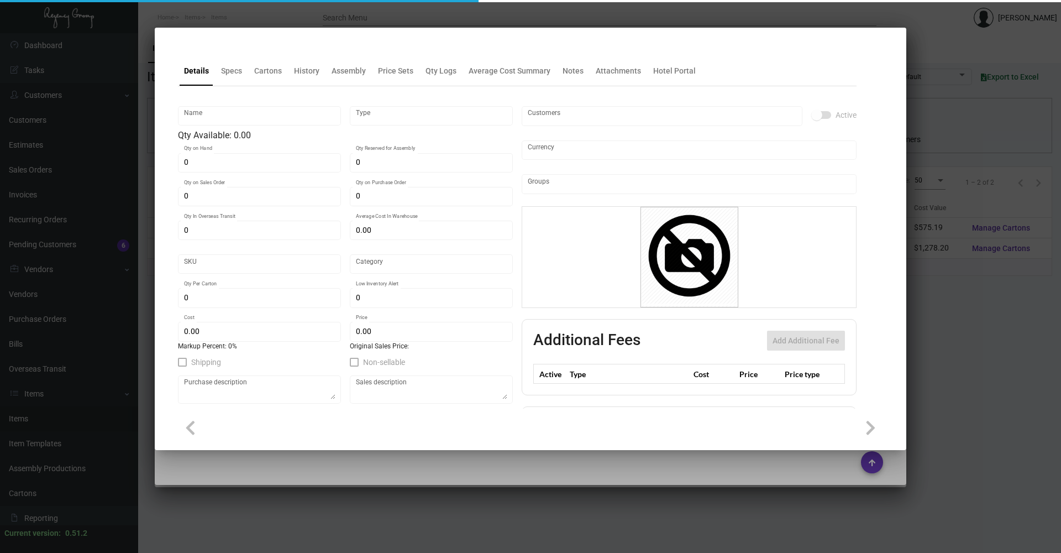
type input "Standard"
type input "2,500"
type input "$ 0.12782"
type input "$ 0.2399"
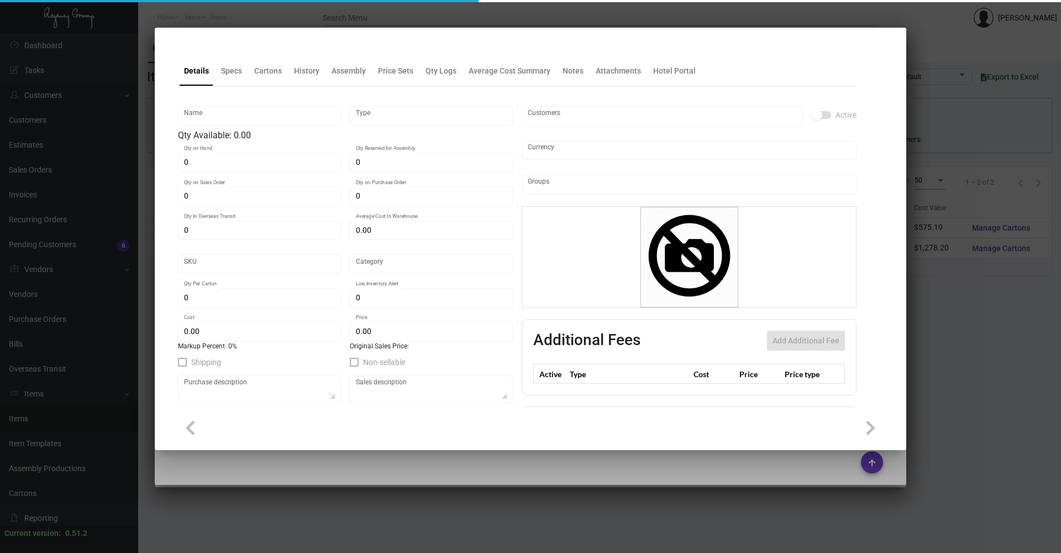
type textarea "Luggage Tags Orange: size 2.5x6.5 13PT csu white stock, printing black ink and …"
checkbox input "true"
type input "United States Dollar $"
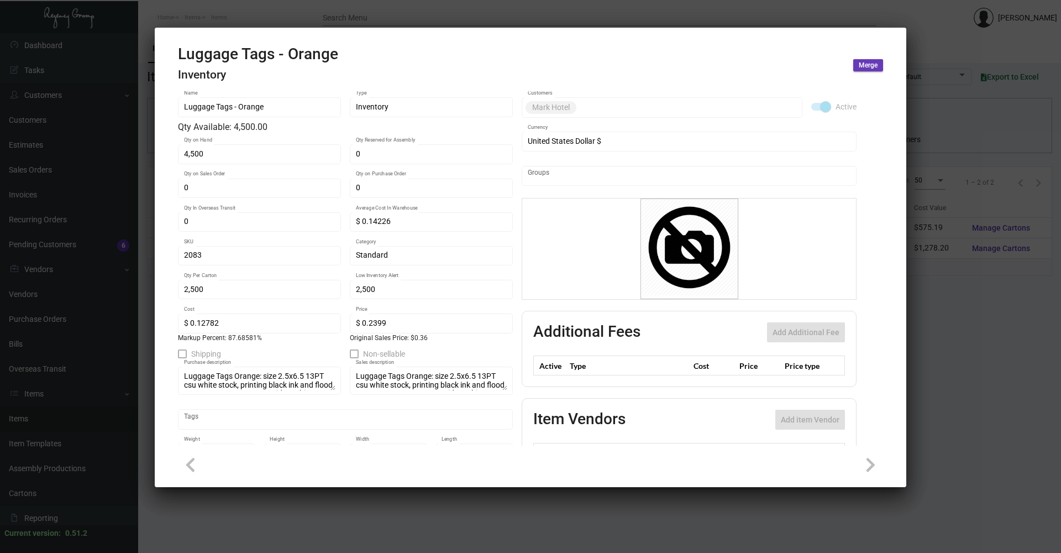
scroll to position [0, 0]
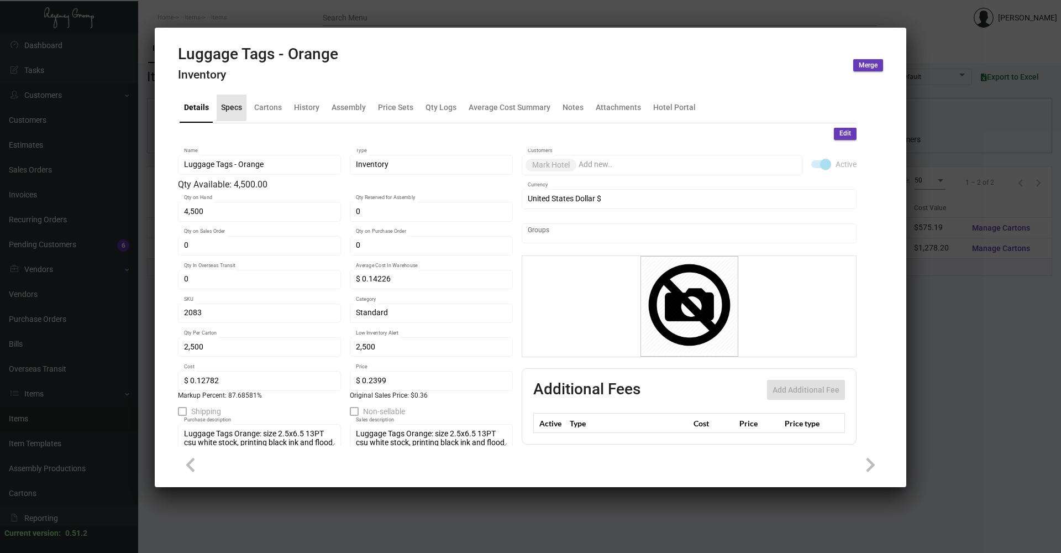
click at [230, 106] on div "Specs" at bounding box center [231, 108] width 21 height 12
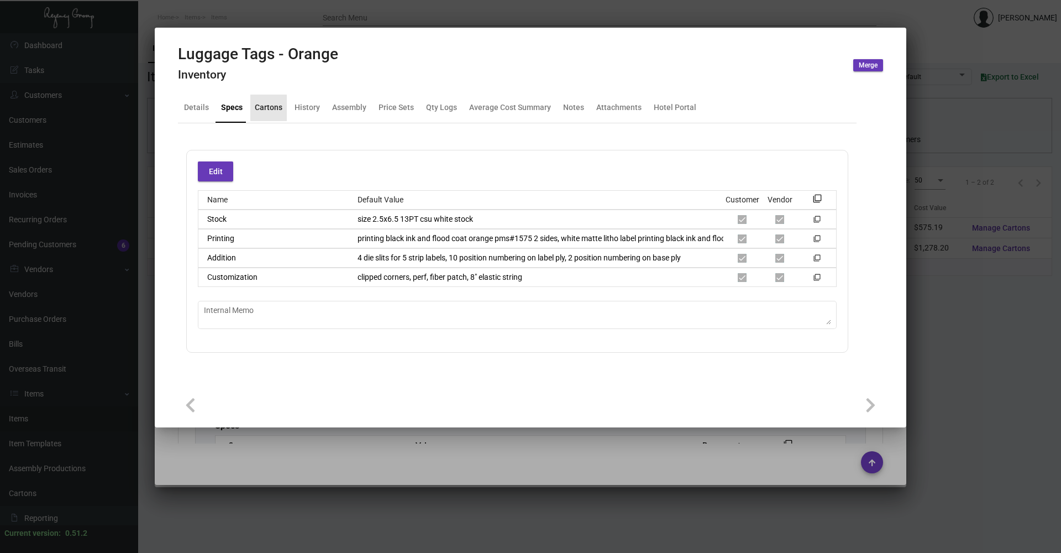
click at [266, 109] on div "Cartons" at bounding box center [269, 108] width 28 height 12
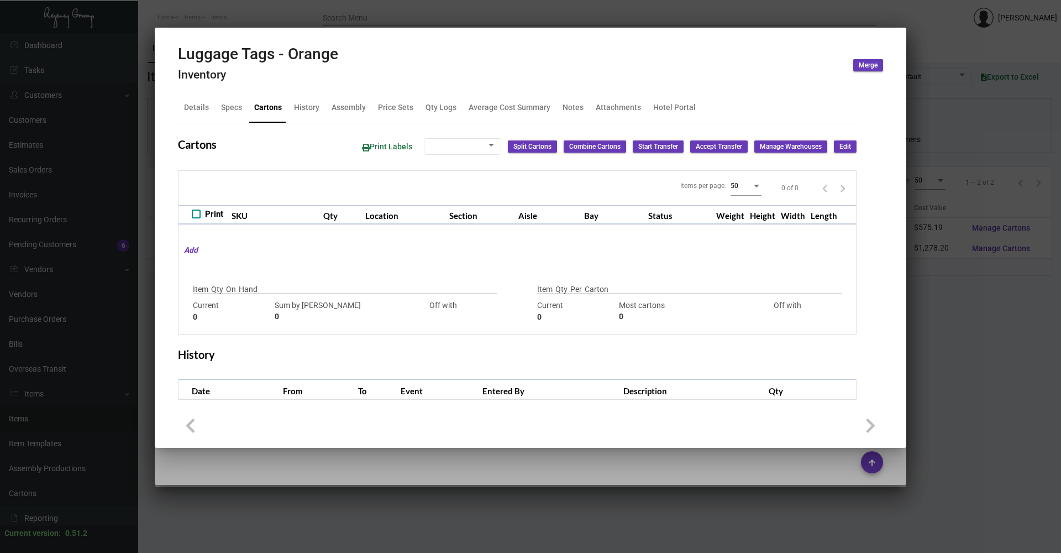
type input "4,500"
type input "4500"
type input "0"
type input "2,500"
type input "5000"
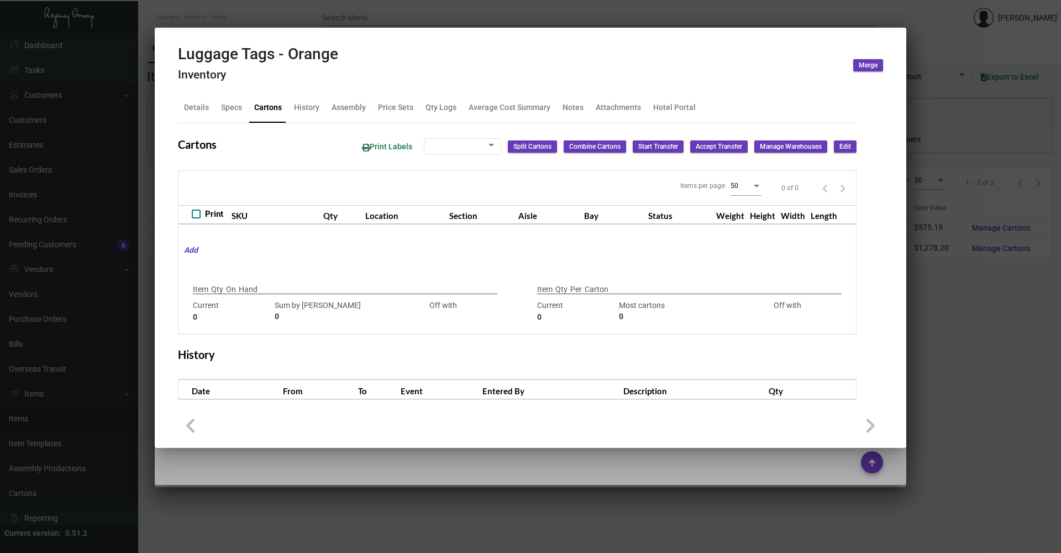
type input "-2500"
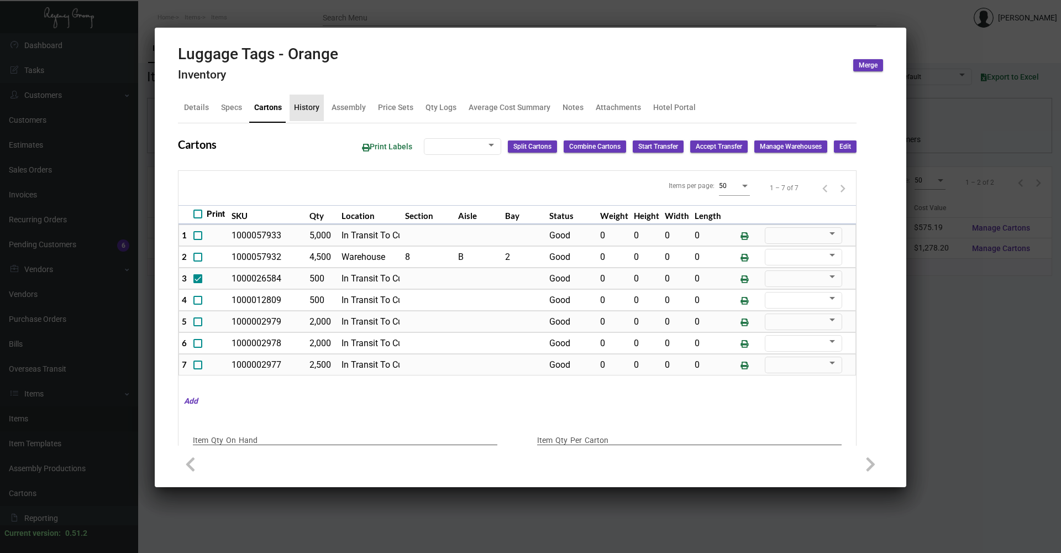
click at [310, 112] on div "History" at bounding box center [306, 108] width 25 height 12
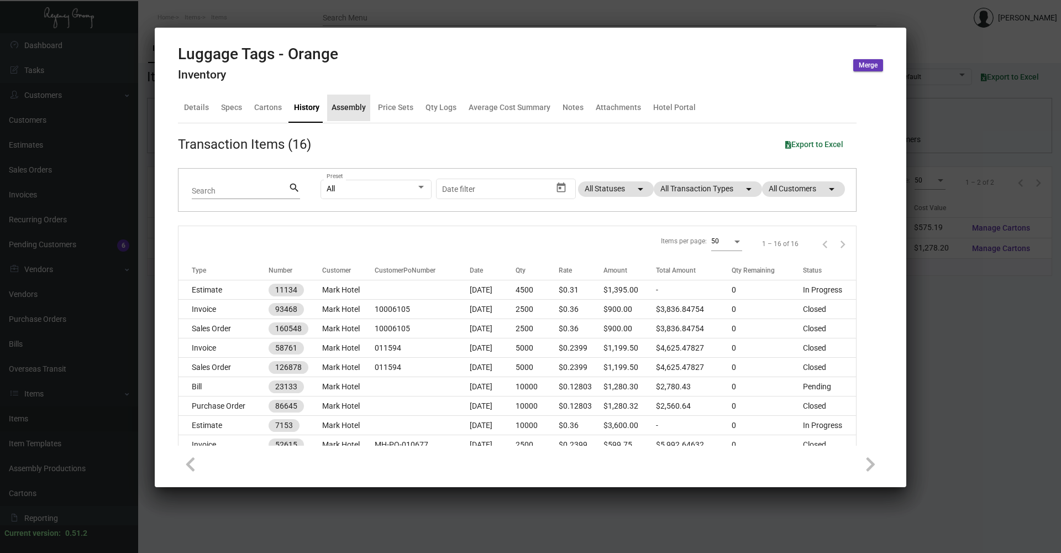
click at [346, 113] on div "Assembly" at bounding box center [349, 108] width 34 height 12
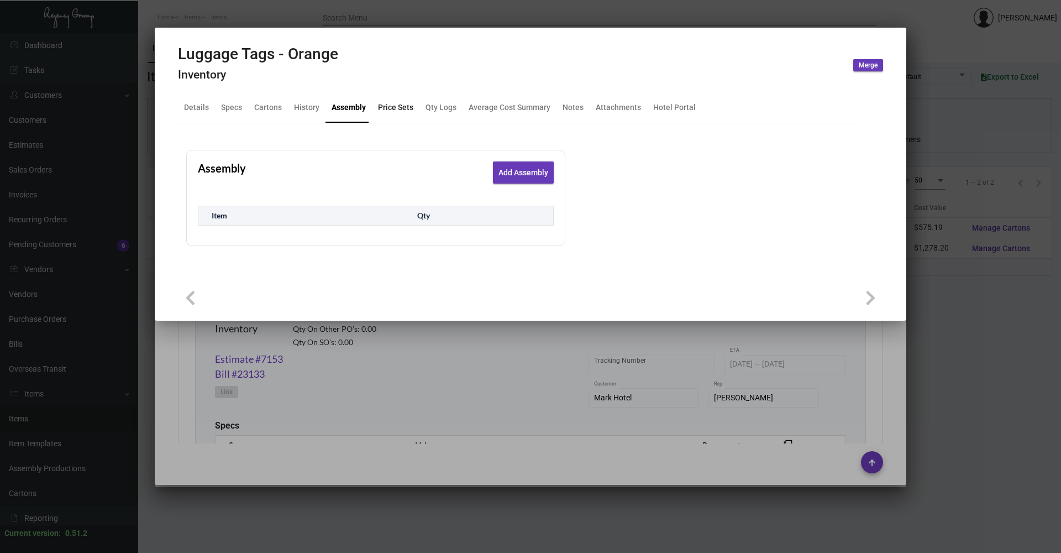
drag, startPoint x: 395, startPoint y: 113, endPoint x: 375, endPoint y: 109, distance: 20.4
click at [394, 113] on div "Price Sets" at bounding box center [395, 108] width 35 height 12
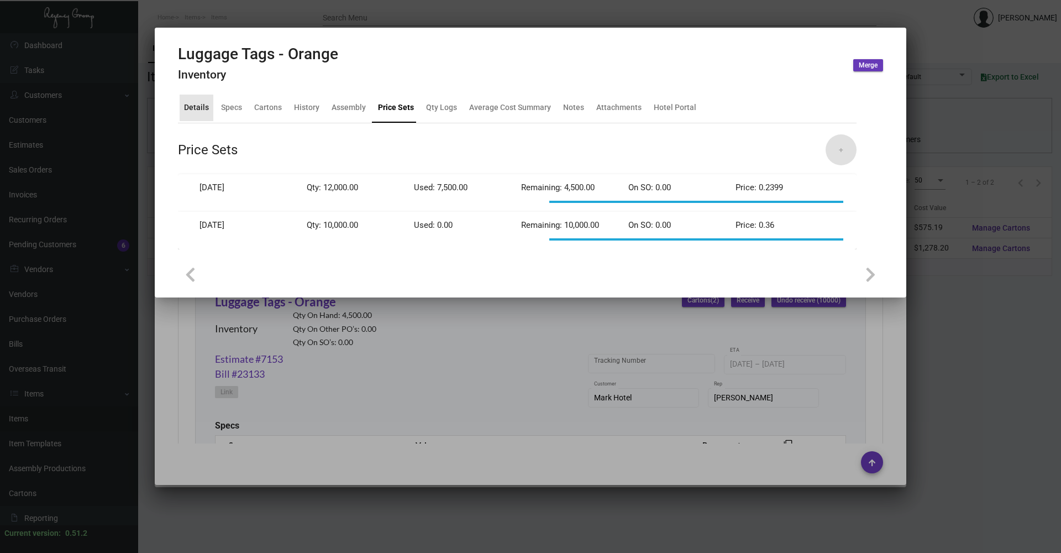
click at [202, 105] on div "Details" at bounding box center [196, 108] width 25 height 12
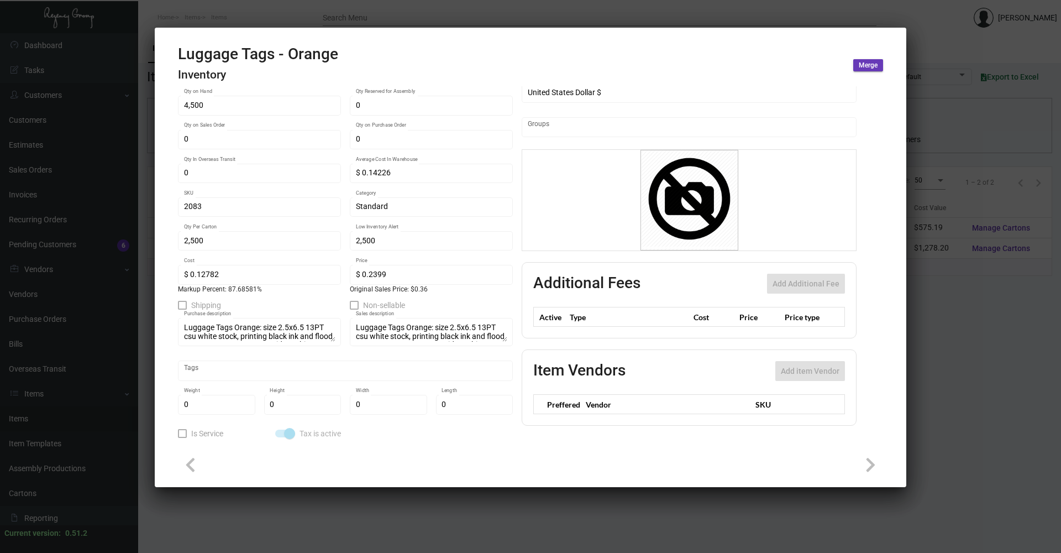
scroll to position [107, 0]
click at [254, 12] on div at bounding box center [530, 276] width 1061 height 553
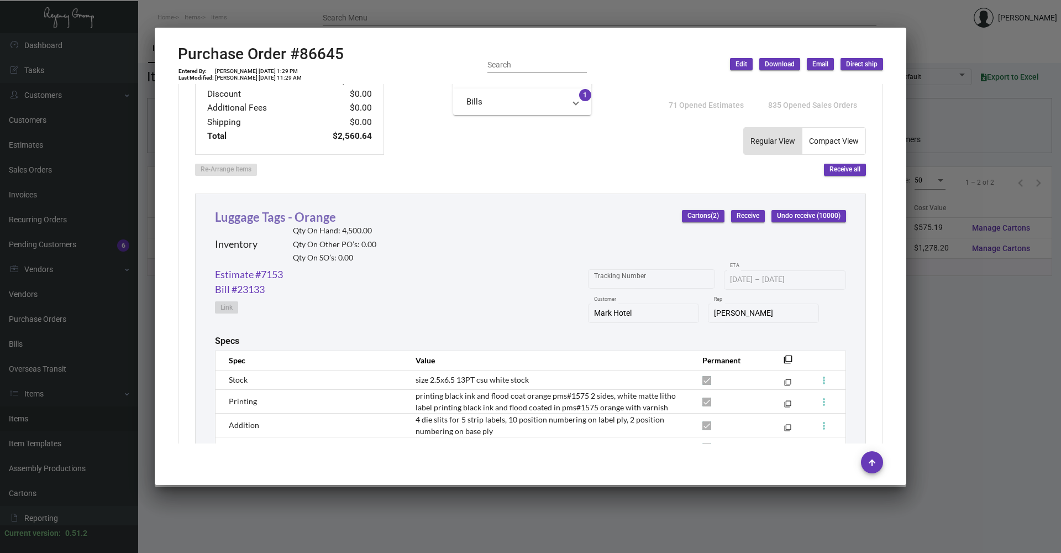
scroll to position [509, 0]
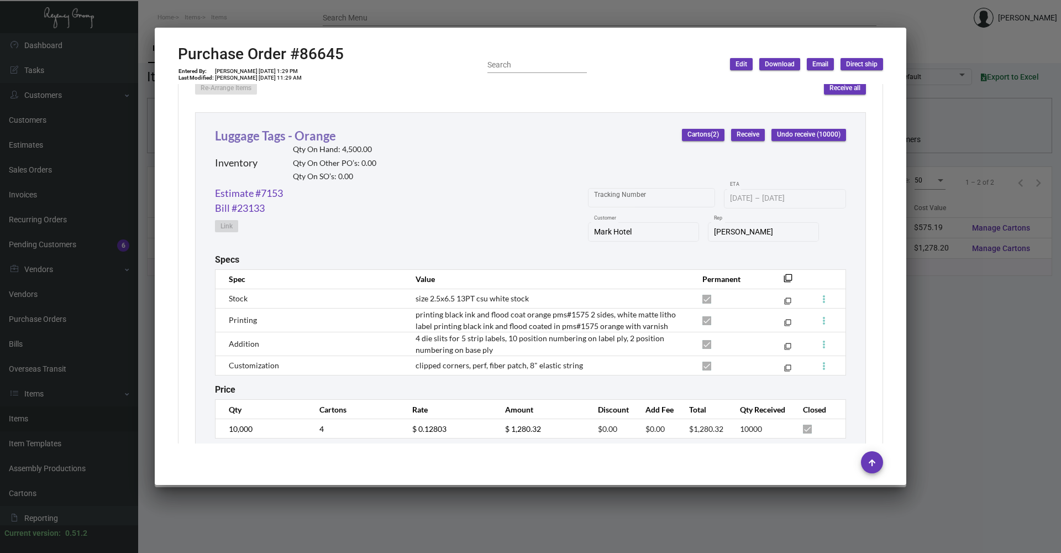
click at [285, 139] on link "Luggage Tags - Orange" at bounding box center [275, 135] width 121 height 15
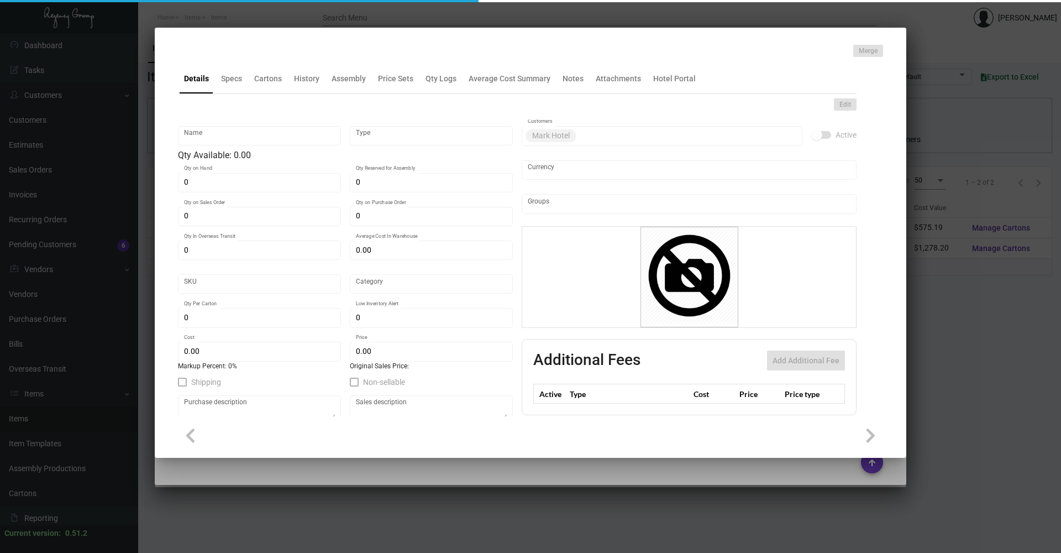
type input "Luggage Tags - Orange"
type input "Inventory"
type input "4,500"
type input "$ 0.14226"
type input "2083"
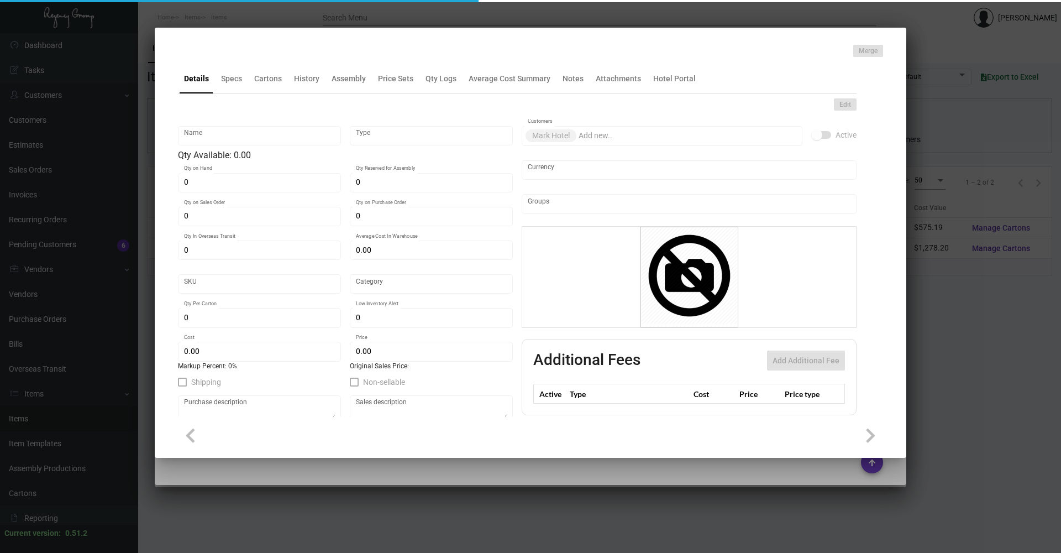
type input "Standard"
type input "2,500"
type input "$ 0.12782"
type input "$ 0.2399"
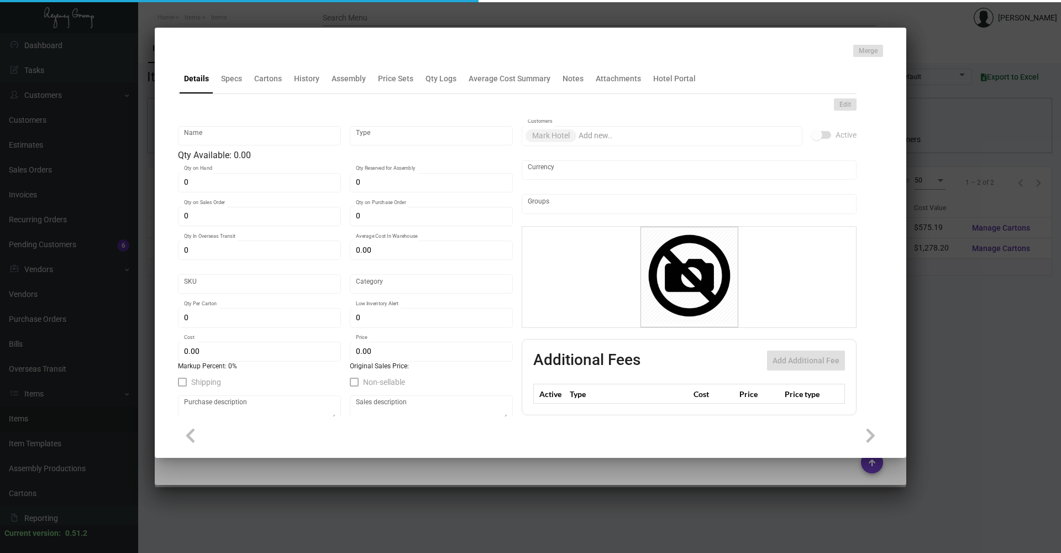
type textarea "Luggage Tags Orange: size 2.5x6.5 13PT csu white stock, printing black ink and …"
checkbox input "true"
type input "United States Dollar $"
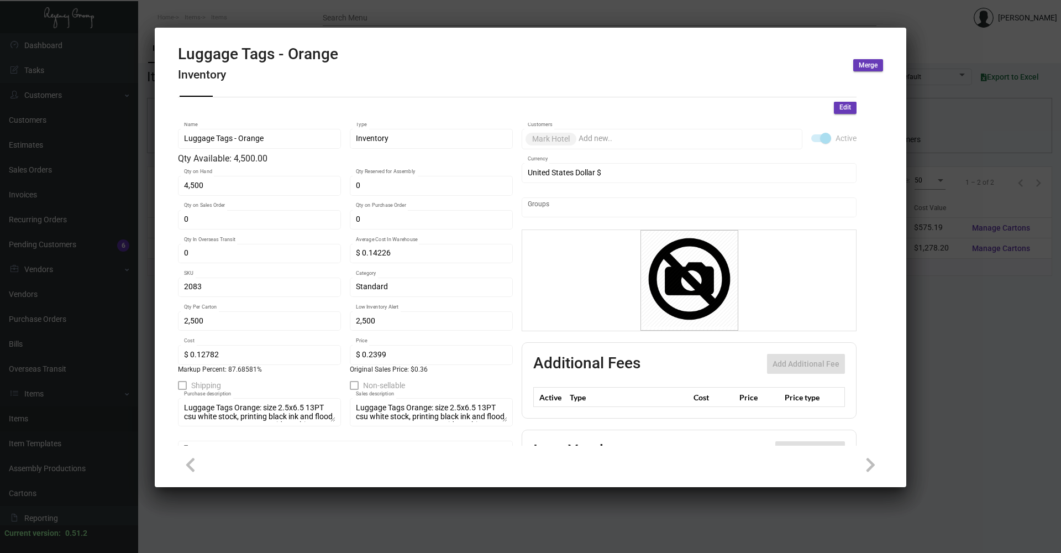
scroll to position [0, 0]
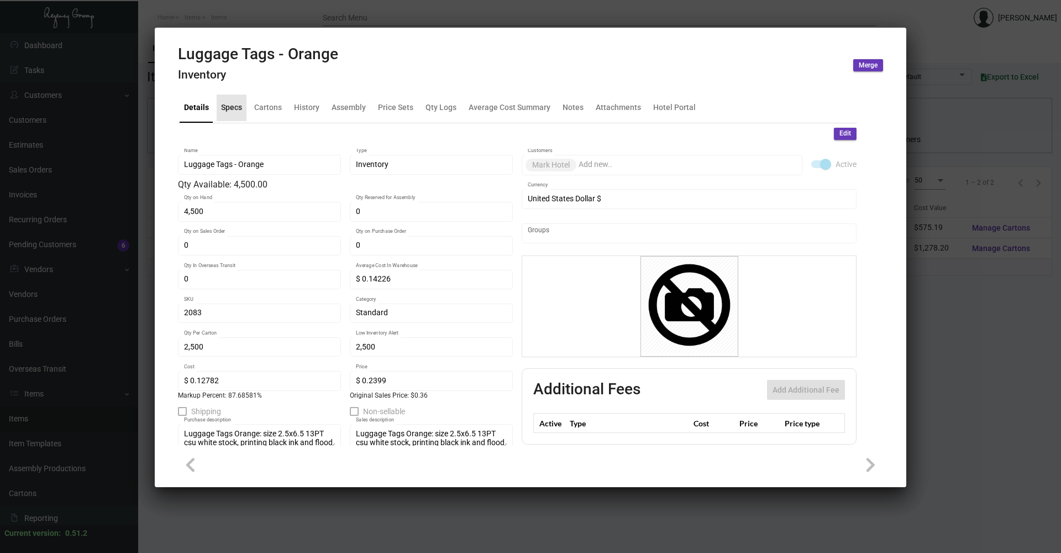
click at [224, 106] on div "Specs" at bounding box center [231, 108] width 21 height 12
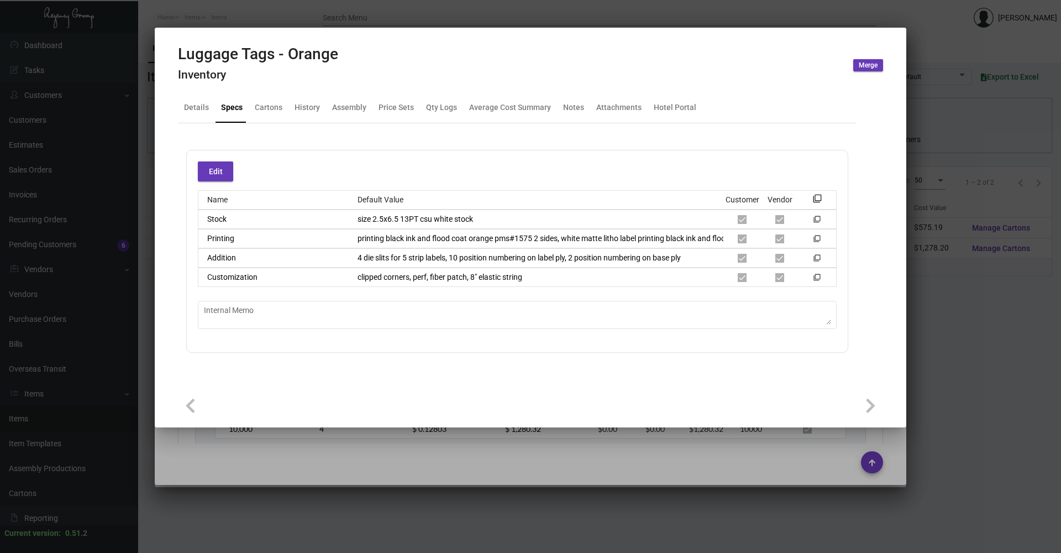
click at [234, 20] on div at bounding box center [530, 276] width 1061 height 553
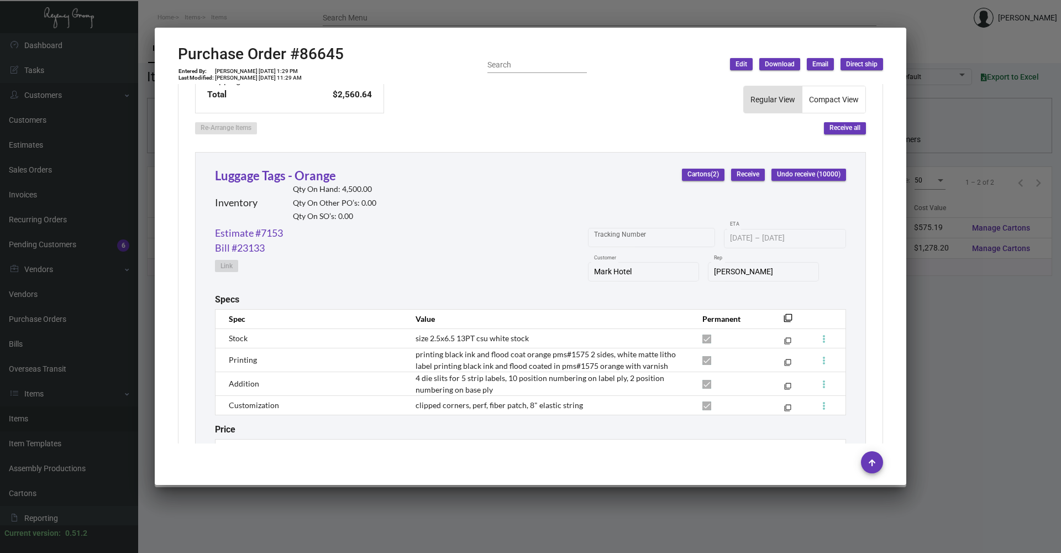
scroll to position [509, 0]
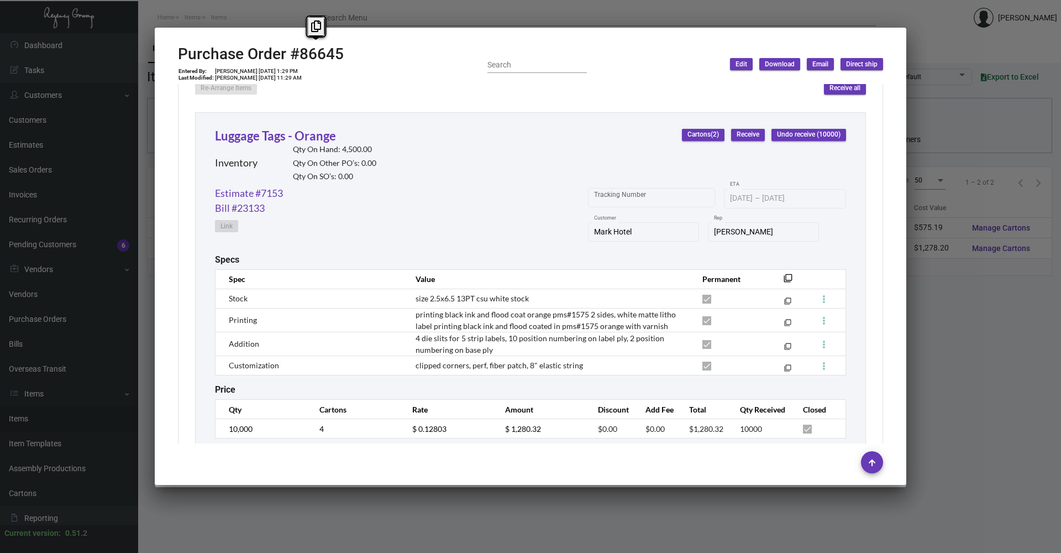
copy h2 "#86645"
drag, startPoint x: 291, startPoint y: 53, endPoint x: 381, endPoint y: 61, distance: 90.5
click at [381, 61] on div "Purchase Order #86645 Entered By: [PERSON_NAME] [DATE] 1:29 PM Last Modified: […" at bounding box center [530, 64] width 705 height 39
copy td "[DATE]"
drag, startPoint x: 250, startPoint y: 69, endPoint x: 274, endPoint y: 70, distance: 23.2
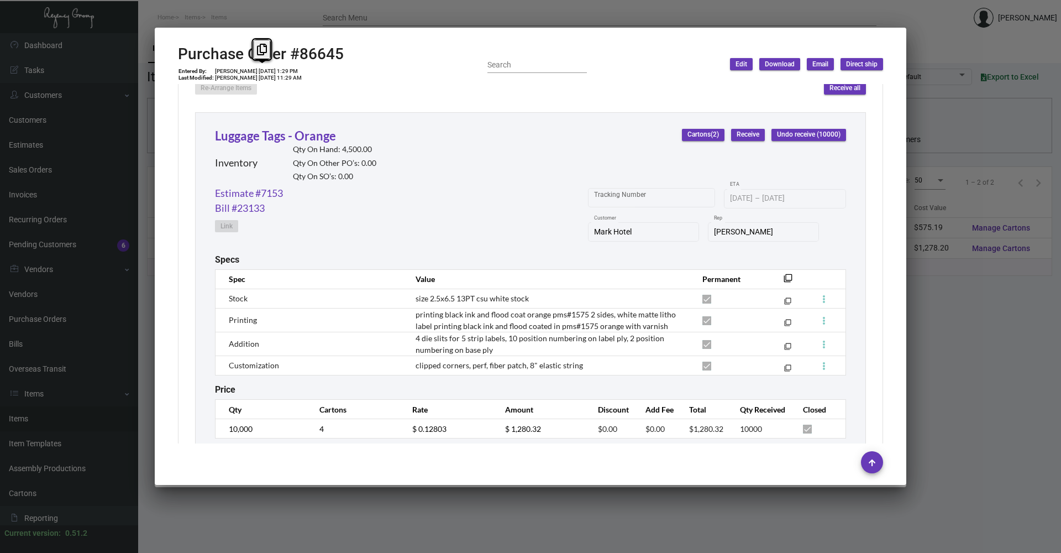
click at [274, 70] on td "[PERSON_NAME] [DATE] 1:29 PM" at bounding box center [258, 71] width 88 height 7
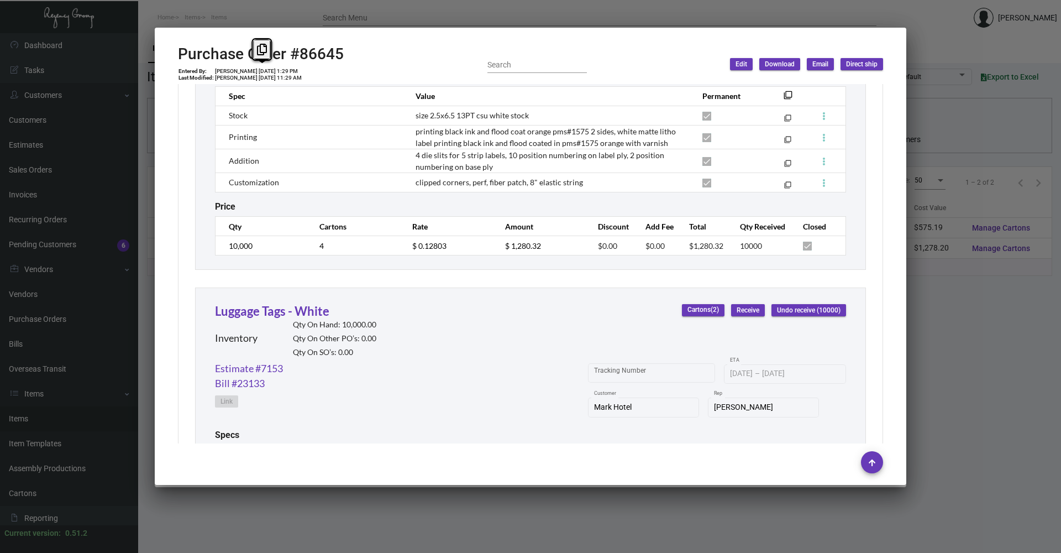
scroll to position [675, 0]
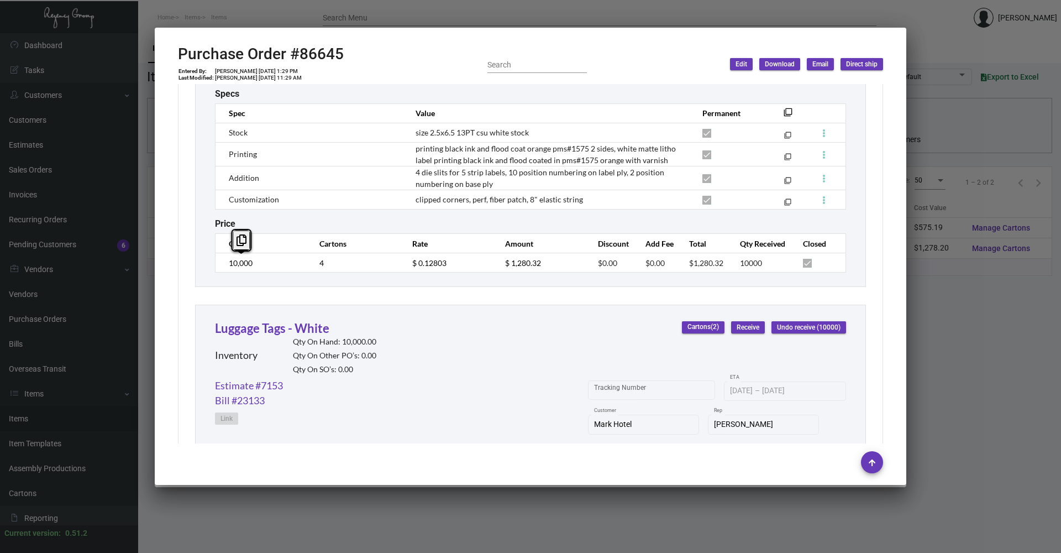
click at [216, 261] on td "10,000" at bounding box center [262, 262] width 93 height 19
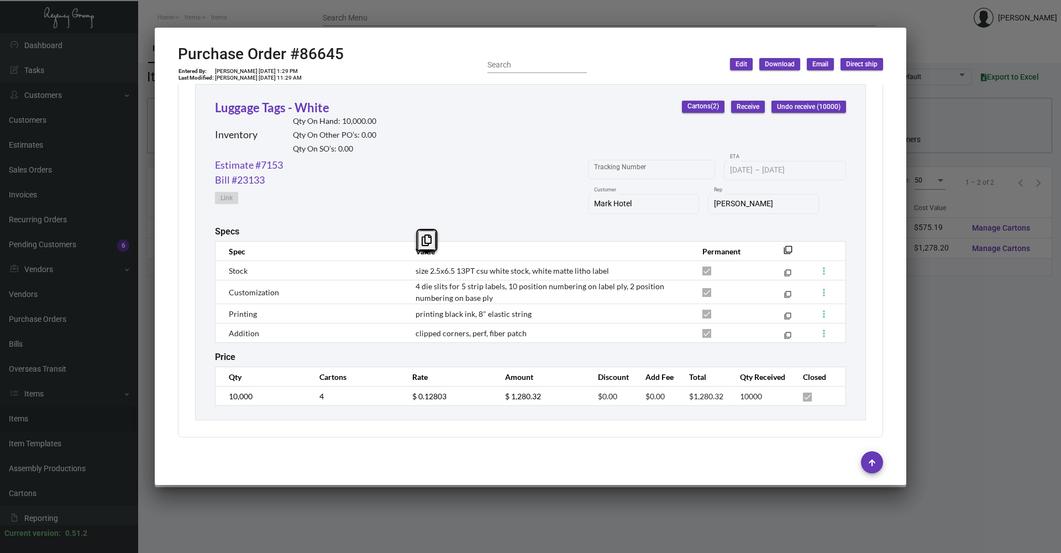
scroll to position [896, 0]
drag, startPoint x: 318, startPoint y: 297, endPoint x: 317, endPoint y: 289, distance: 7.8
click at [318, 297] on td "Customization" at bounding box center [310, 292] width 189 height 24
copy span "csu white stock, white matte litho label"
drag, startPoint x: 474, startPoint y: 270, endPoint x: 608, endPoint y: 269, distance: 133.2
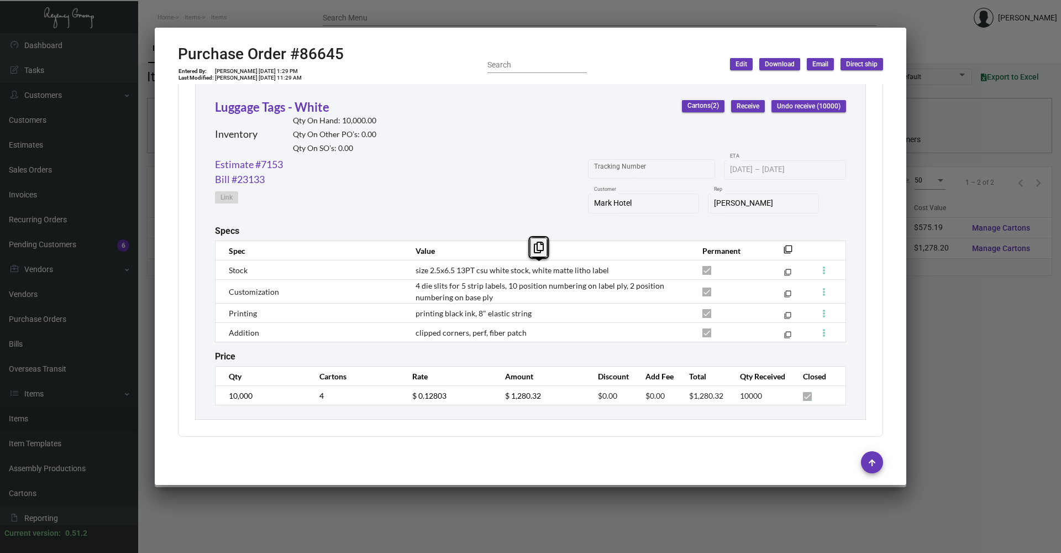
click at [608, 269] on td "size 2.5x6.5 13PT csu white stock, white matte litho label" at bounding box center [548, 269] width 287 height 19
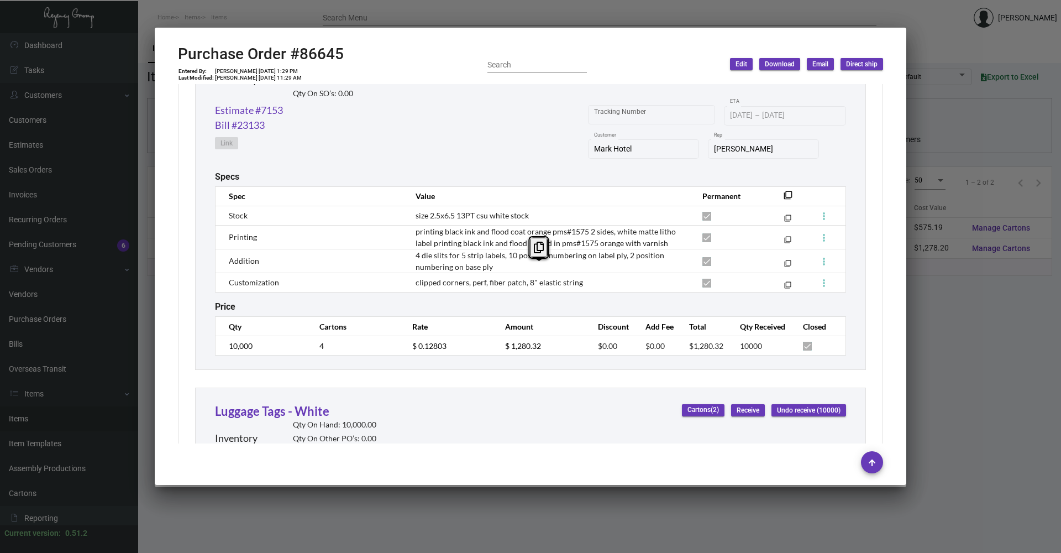
scroll to position [509, 0]
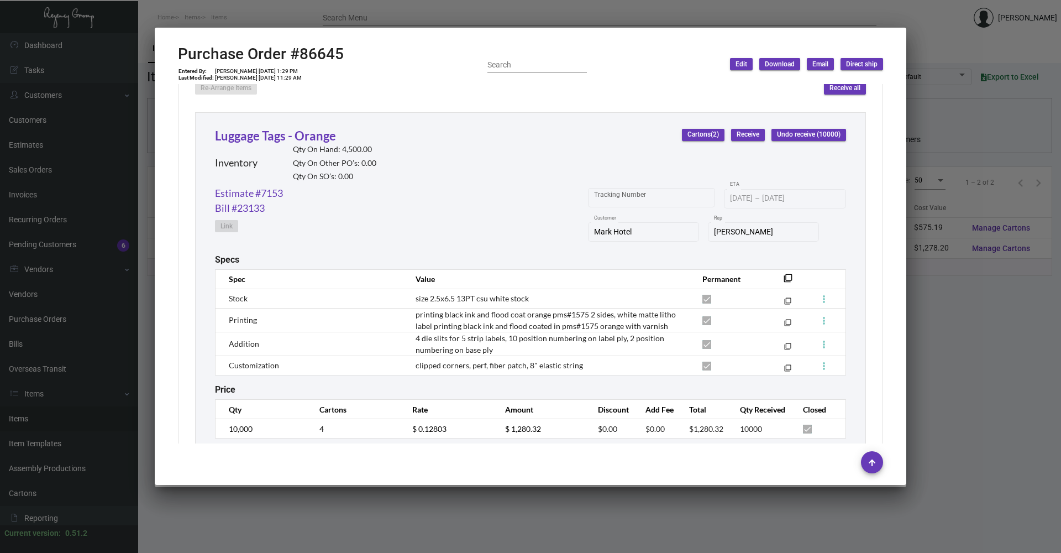
click at [432, 297] on span "size 2.5x6.5 13PT csu white stock" at bounding box center [472, 298] width 113 height 9
click at [412, 296] on td "size 2.5x6.5 13PT csu white stock" at bounding box center [548, 298] width 287 height 19
copy span "csu white stock"
drag, startPoint x: 474, startPoint y: 299, endPoint x: 537, endPoint y: 299, distance: 63.0
click at [537, 299] on td "size 2.5x6.5 13PT csu white stock" at bounding box center [548, 298] width 287 height 19
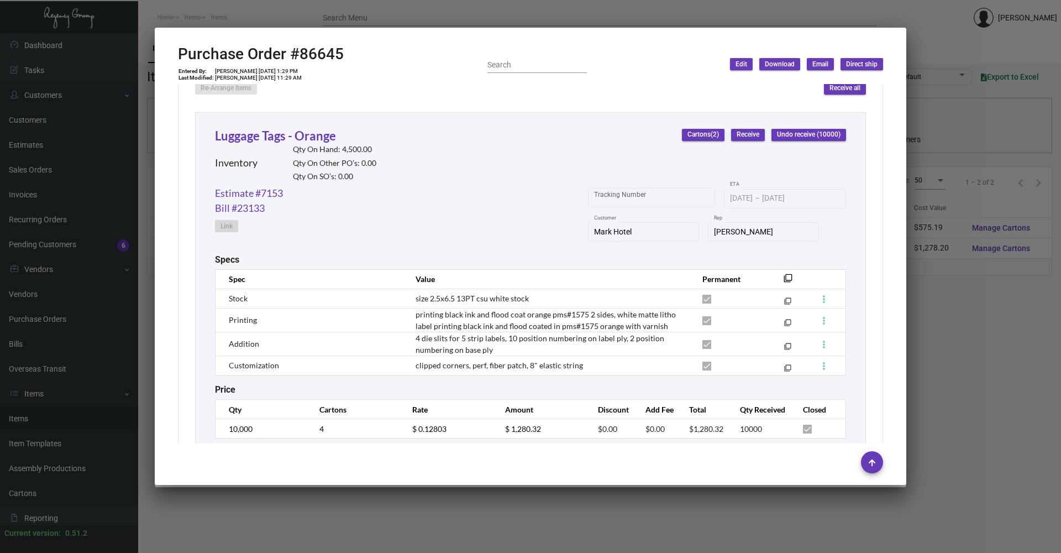
click at [447, 315] on span "printing black ink and flood coat orange pms#1575 2 sides, white matte litho la…" at bounding box center [546, 320] width 260 height 21
drag, startPoint x: 434, startPoint y: 298, endPoint x: 452, endPoint y: 300, distance: 17.8
click at [452, 300] on span "size 2.5x6.5 13PT csu white stock" at bounding box center [472, 298] width 113 height 9
drag, startPoint x: 452, startPoint y: 300, endPoint x: 416, endPoint y: 300, distance: 35.4
click at [416, 300] on span "size 2.5x6.5 13PT csu white stock" at bounding box center [472, 298] width 113 height 9
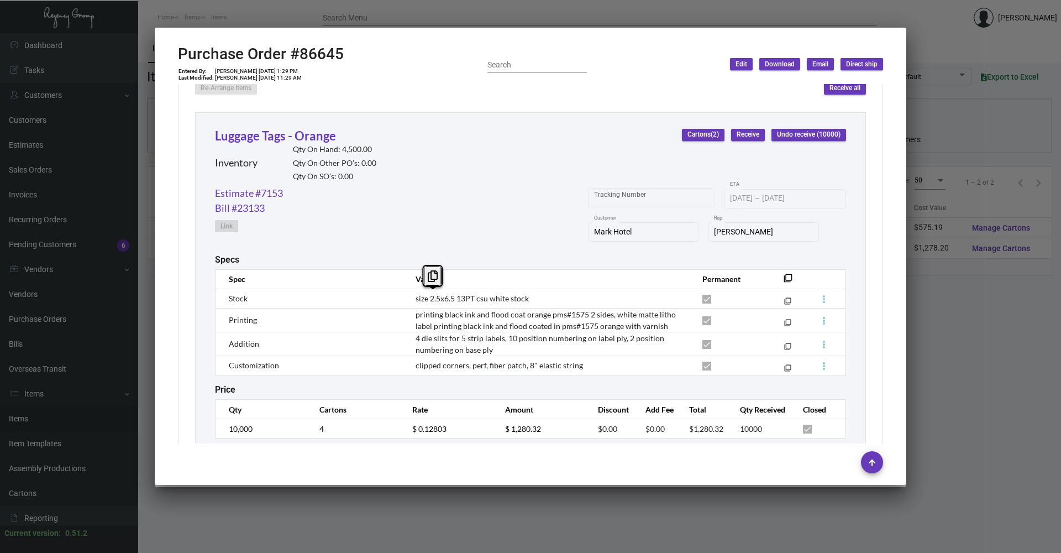
drag, startPoint x: 413, startPoint y: 298, endPoint x: 453, endPoint y: 301, distance: 39.3
click at [453, 301] on span "size 2.5x6.5 13PT csu white stock" at bounding box center [472, 298] width 113 height 9
drag, startPoint x: 453, startPoint y: 301, endPoint x: 447, endPoint y: 301, distance: 6.1
click at [447, 301] on span "size 2.5x6.5 13PT csu white stock" at bounding box center [472, 298] width 113 height 9
copy span "2.5x6.5"
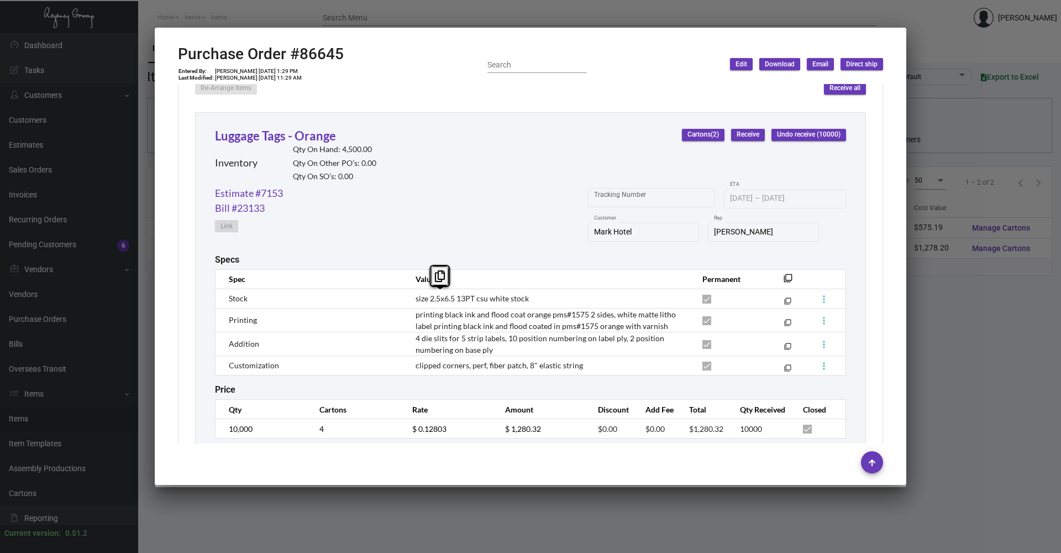
drag, startPoint x: 427, startPoint y: 299, endPoint x: 452, endPoint y: 300, distance: 24.9
click at [452, 300] on span "size 2.5x6.5 13PT csu white stock" at bounding box center [472, 298] width 113 height 9
copy span "white"
drag, startPoint x: 487, startPoint y: 297, endPoint x: 506, endPoint y: 300, distance: 19.0
click at [506, 300] on span "size 2.5x6.5 13PT csu white stock" at bounding box center [472, 298] width 113 height 9
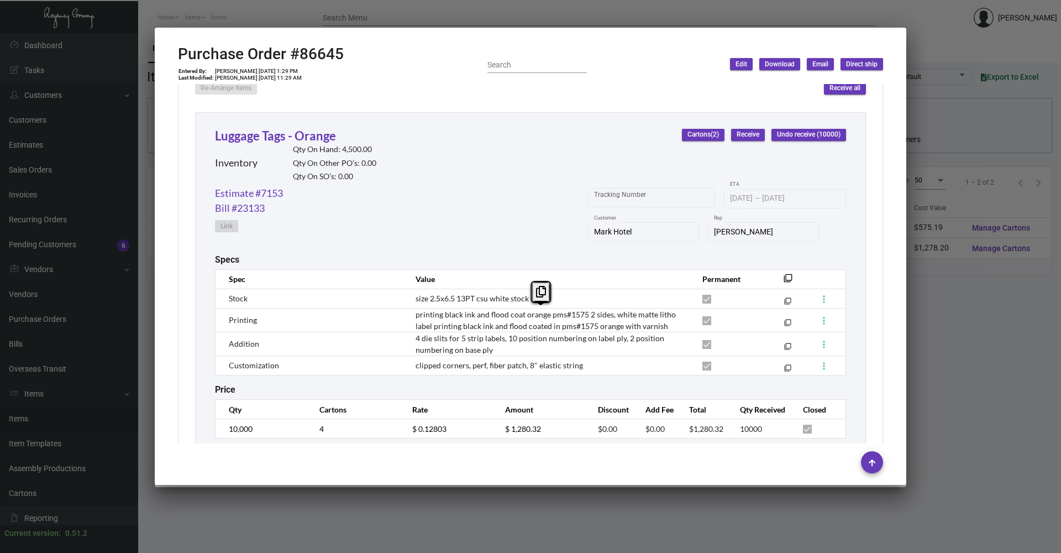
copy span "printing black ink and flood coat orange pms#1575 2 sides, white matte litho la…"
drag, startPoint x: 413, startPoint y: 315, endPoint x: 659, endPoint y: 326, distance: 246.2
click at [659, 326] on span "printing black ink and flood coat orange pms#1575 2 sides, white matte litho la…" at bounding box center [546, 320] width 260 height 21
click at [425, 338] on span "4 die slits for 5 strip labels, 10 position numbering on label ply, 2 position …" at bounding box center [540, 343] width 249 height 21
copy span "4 die slits for 5 strip labels, 10 position numbering on label ply, 2 position …"
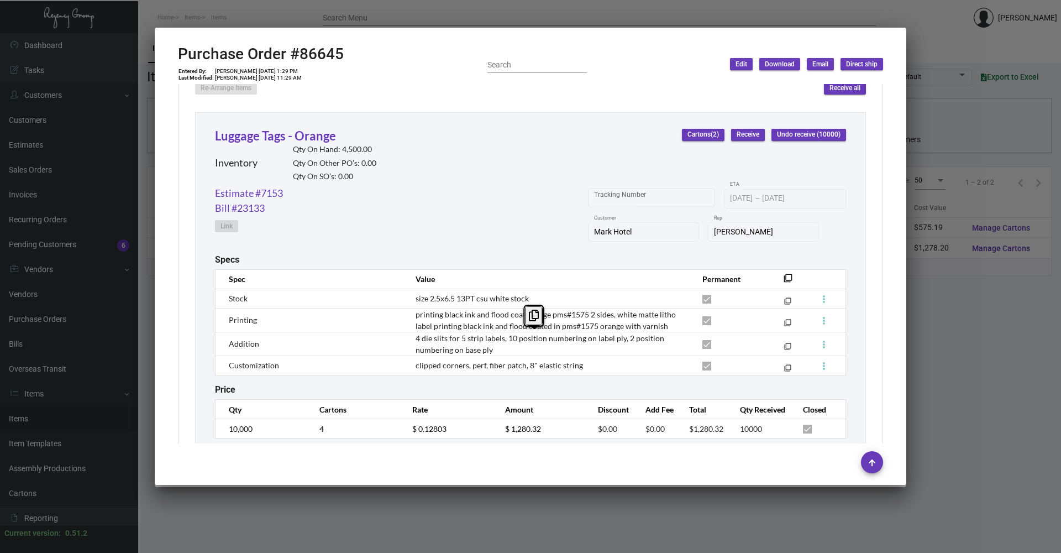
drag, startPoint x: 415, startPoint y: 338, endPoint x: 489, endPoint y: 349, distance: 75.5
click at [489, 349] on td "4 die slits for 5 strip labels, 10 position numbering on label ply, 2 position …" at bounding box center [548, 344] width 287 height 24
copy span "clipped corners, perf, fiber patch, 8" elastic string"
drag, startPoint x: 413, startPoint y: 368, endPoint x: 575, endPoint y: 365, distance: 161.5
click at [575, 365] on span "clipped corners, perf, fiber patch, 8" elastic string" at bounding box center [499, 364] width 167 height 9
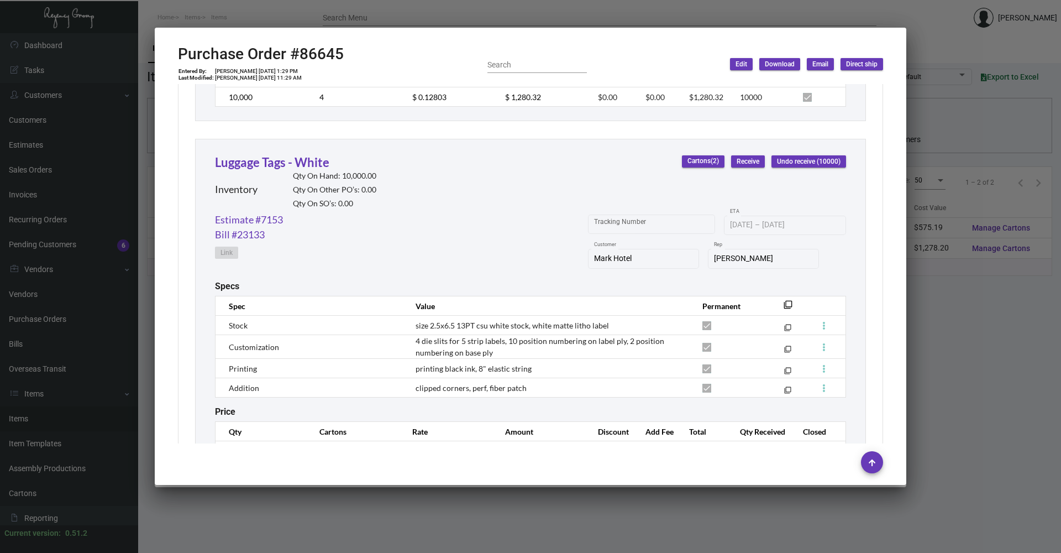
click at [483, 238] on div "Estimate #7153 Bill #23133 Link Tracking Number [DATE] [DATE] – [DATE] ETA Mark…" at bounding box center [530, 246] width 631 height 69
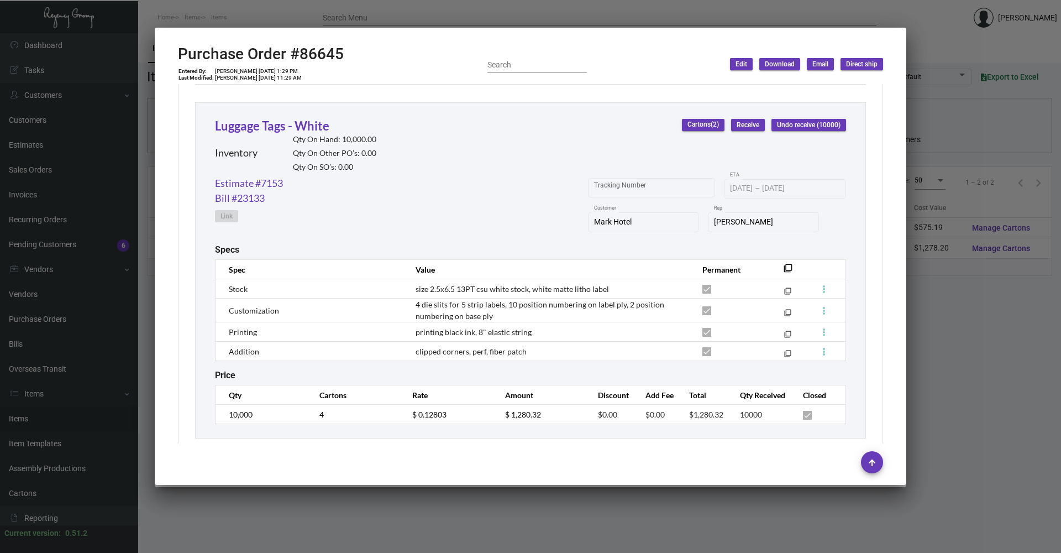
scroll to position [896, 0]
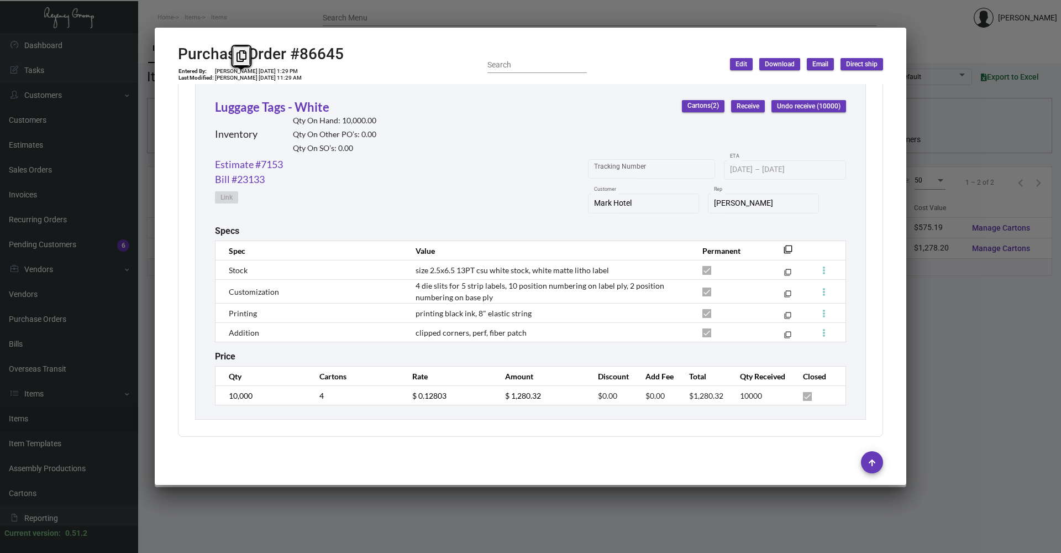
drag, startPoint x: 270, startPoint y: 88, endPoint x: 291, endPoint y: 98, distance: 23.0
click at [291, 98] on ng-component "Purchase Order #86645 Entered By: [PERSON_NAME] [DATE] 1:29 PM Last Modified: […" at bounding box center [530, 263] width 705 height 436
drag, startPoint x: 291, startPoint y: 98, endPoint x: 272, endPoint y: 111, distance: 23.2
click at [285, 119] on div "Inventory Qty On Hand: 10,000.00 Qty On Other PO’s: 0.00 Qty On SO’s: 0.00" at bounding box center [295, 136] width 161 height 41
click at [261, 9] on div at bounding box center [530, 276] width 1061 height 553
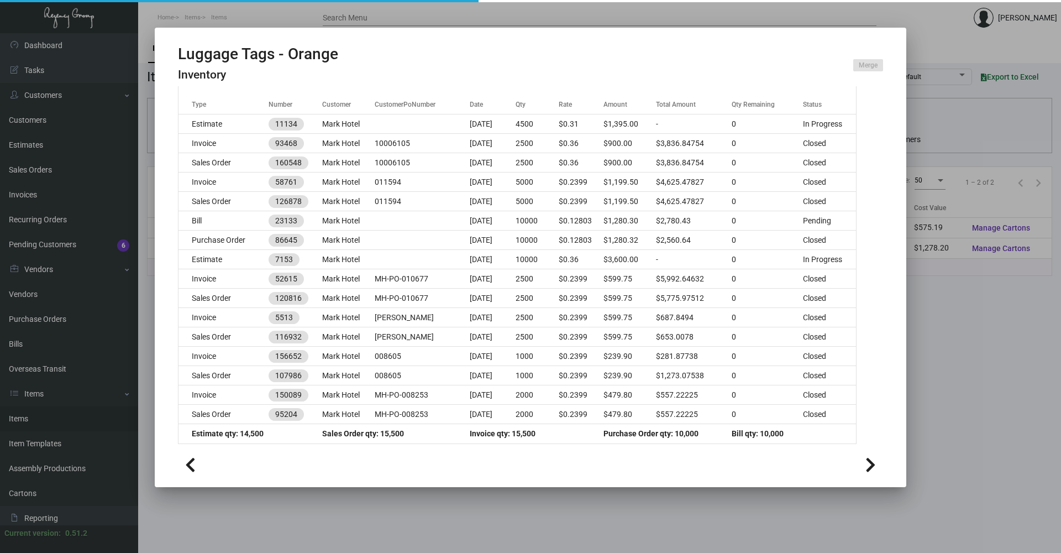
click at [238, 14] on div at bounding box center [530, 276] width 1061 height 553
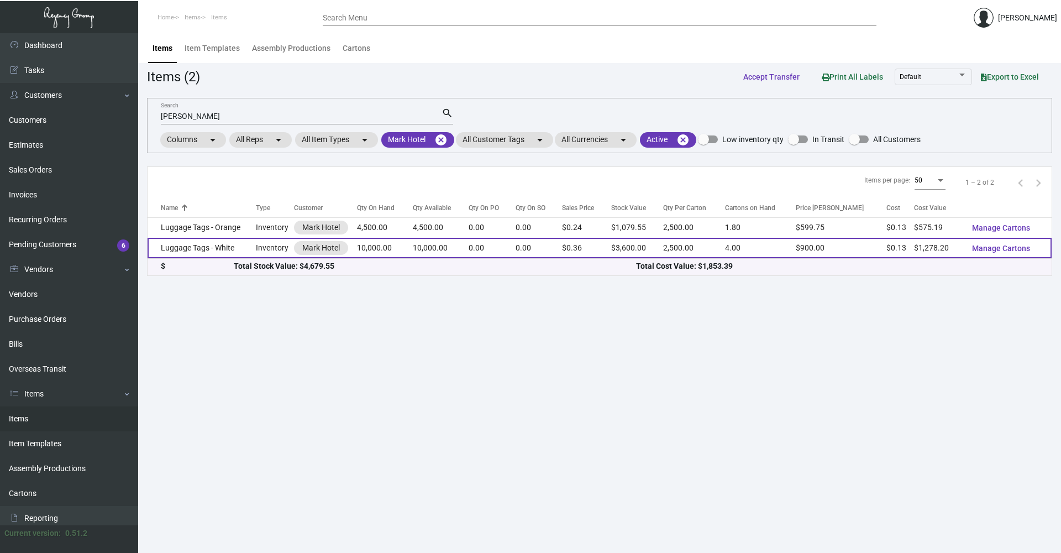
click at [239, 249] on td "Luggage Tags - White" at bounding box center [202, 248] width 108 height 20
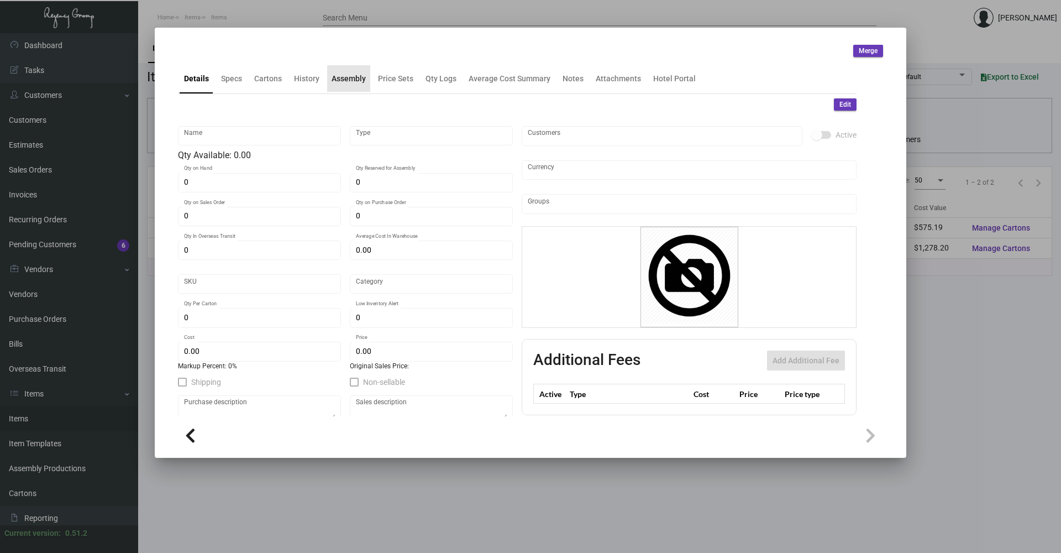
click at [355, 81] on div "Assembly" at bounding box center [349, 79] width 34 height 12
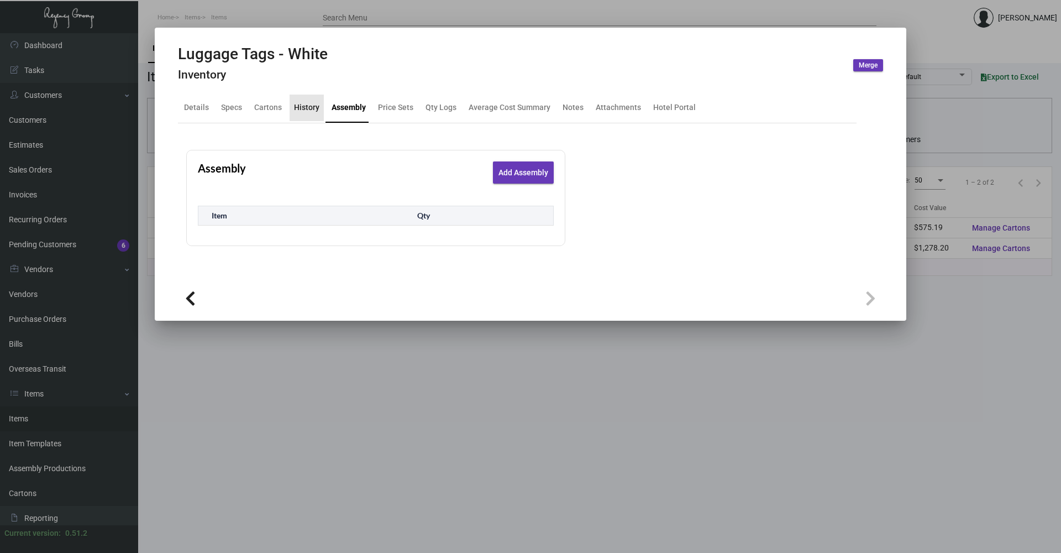
drag, startPoint x: 308, startPoint y: 98, endPoint x: 305, endPoint y: 108, distance: 10.7
click at [308, 99] on div "History" at bounding box center [307, 108] width 34 height 27
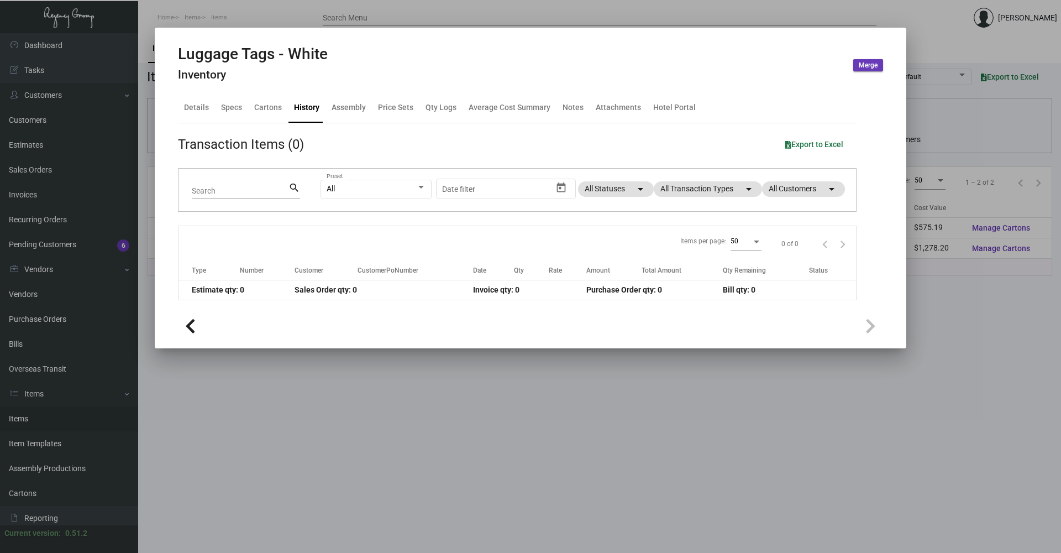
click at [447, 307] on ng-component "Luggage Tags - White Inventory Merge Details Specs Cartons History Assembly Pri…" at bounding box center [530, 195] width 705 height 300
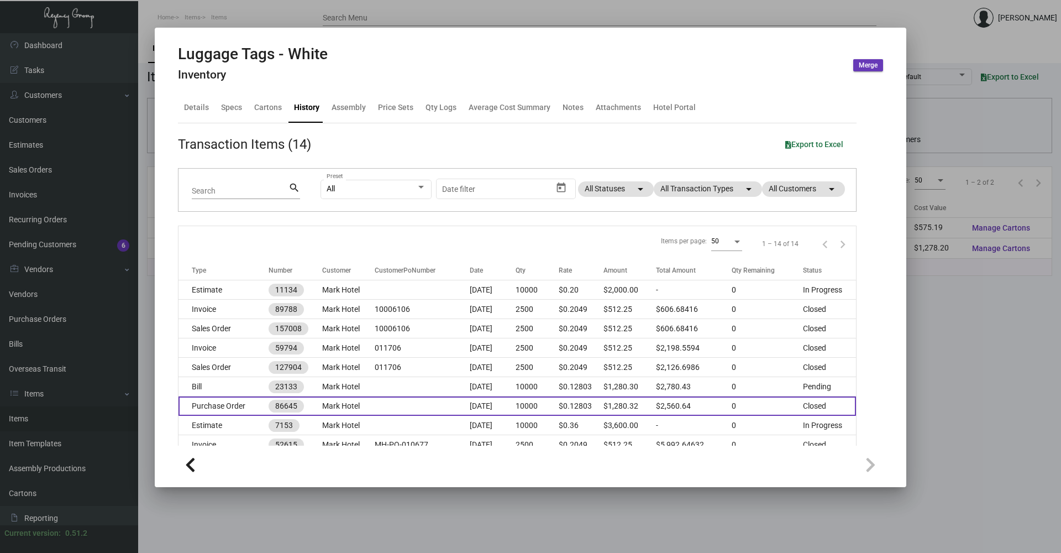
click at [248, 406] on td "Purchase Order" at bounding box center [224, 405] width 90 height 19
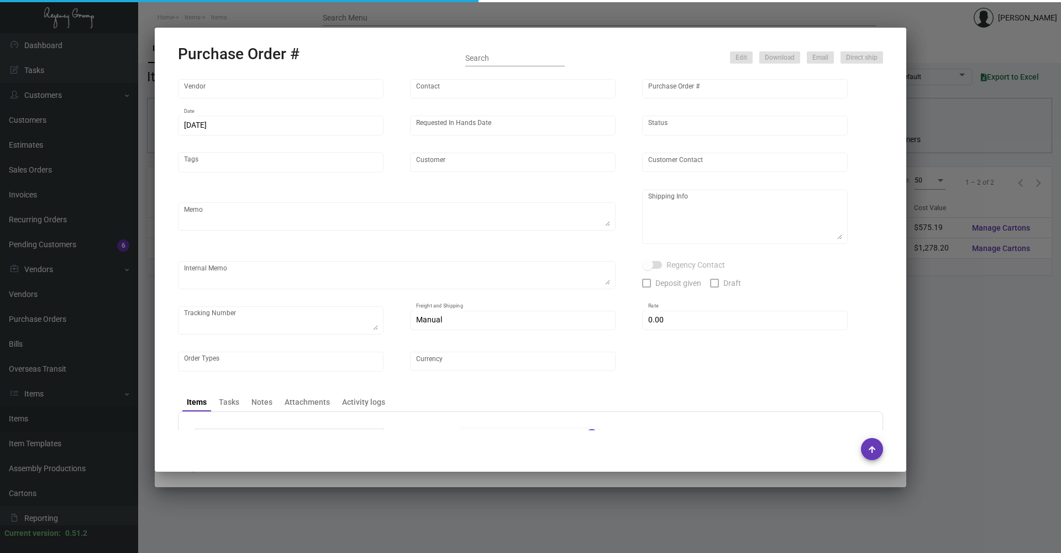
type input "[PERSON_NAME] Tag & Label"
type input "[PERSON_NAME] ([PERSON_NAME]) [PERSON_NAME]"
type input "86645"
type input "[DATE]"
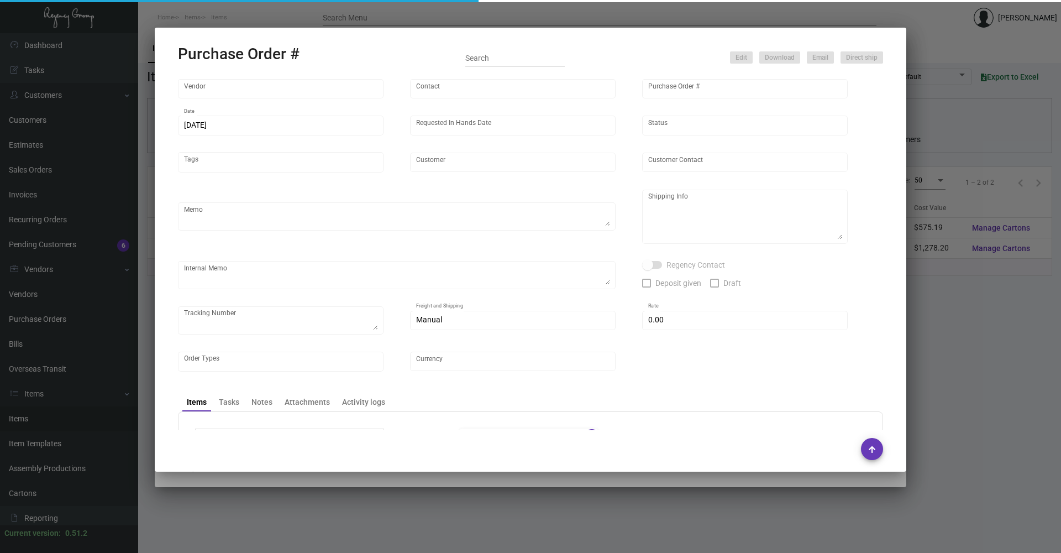
type input "Mark Hotel"
type textarea "reference # PSI-166412 reference # PSI-166442"
type textarea "Regency Group NJ [PERSON_NAME] [STREET_ADDRESS]"
checkbox input "true"
type input "$ 0.00"
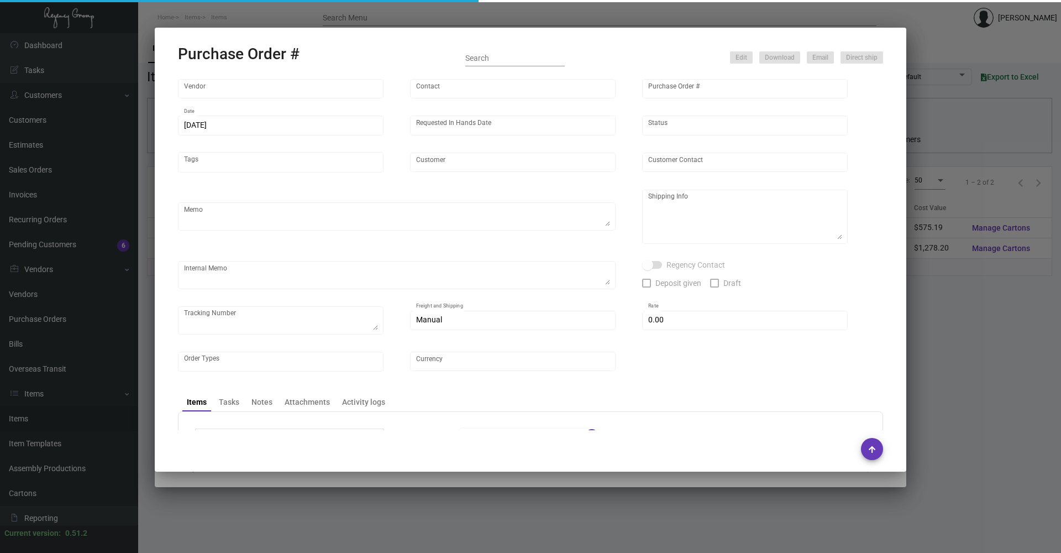
type input "United States Dollar $"
type input "$ 0.12803"
type input "$ 1,280.32"
type input "$ 0.12803"
type input "$ 1,280.32"
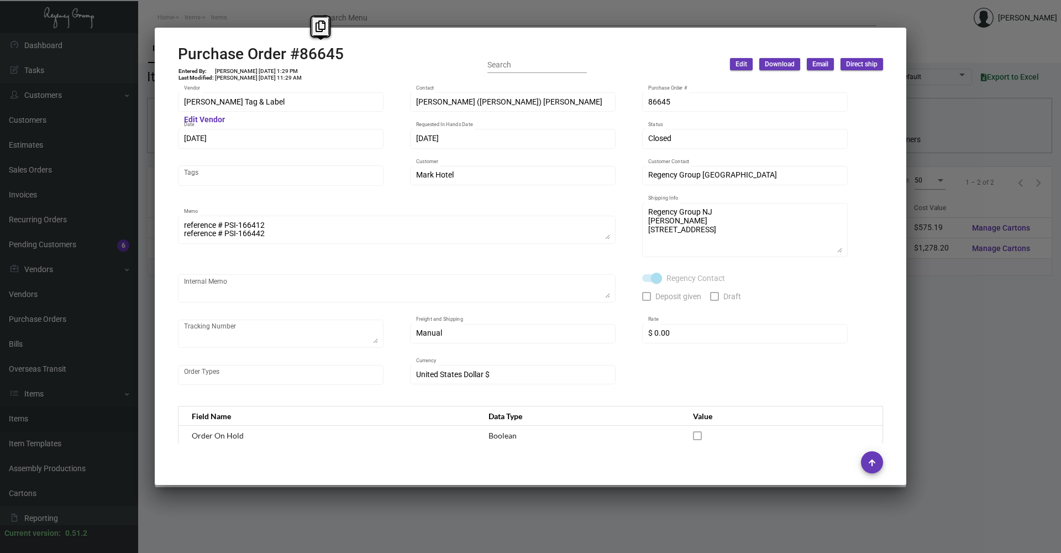
drag, startPoint x: 302, startPoint y: 54, endPoint x: 371, endPoint y: 56, distance: 69.1
click at [371, 56] on div "Purchase Order #86645 Entered By: [PERSON_NAME] [DATE] 1:29 PM Last Modified: […" at bounding box center [530, 64] width 705 height 39
copy h2 "86645"
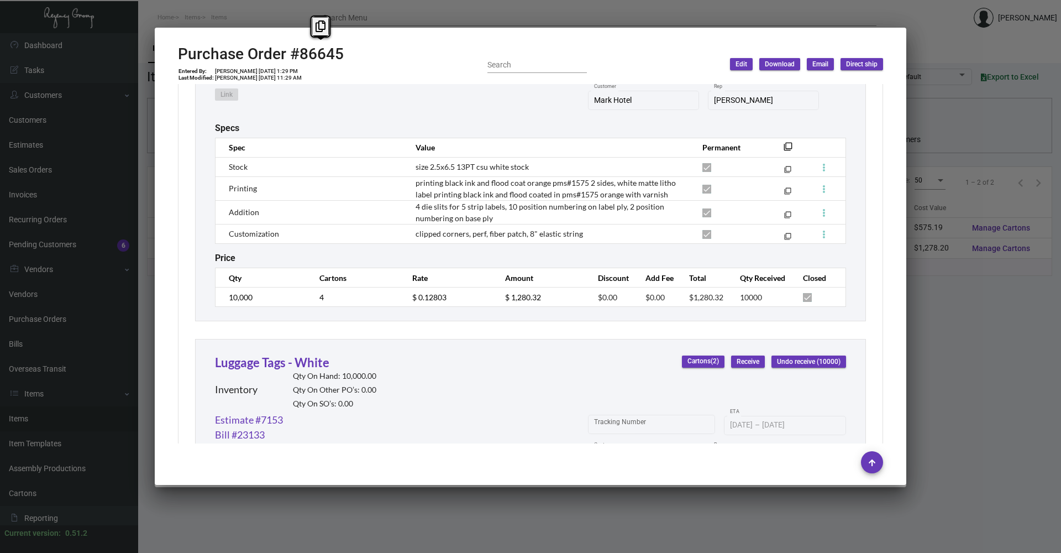
scroll to position [498, 0]
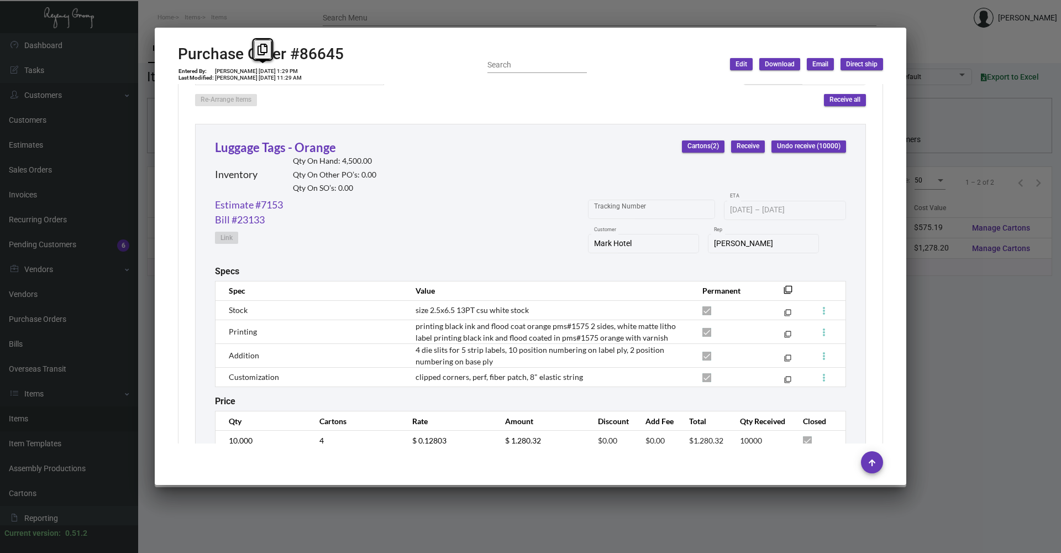
drag, startPoint x: 252, startPoint y: 72, endPoint x: 274, endPoint y: 72, distance: 22.1
click at [274, 72] on td "[PERSON_NAME] [DATE] 1:29 PM" at bounding box center [258, 71] width 88 height 7
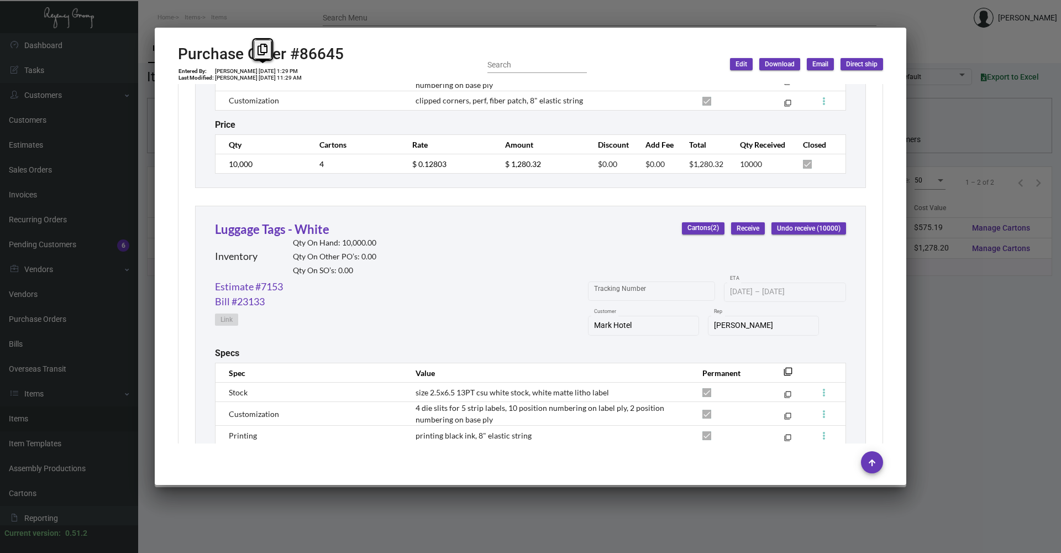
click at [274, 193] on div "Luggage Tags - Orange Inventory Qty On Hand: 4,500.00 Qty On Other PO’s: 0.00 Q…" at bounding box center [530, 194] width 671 height 695
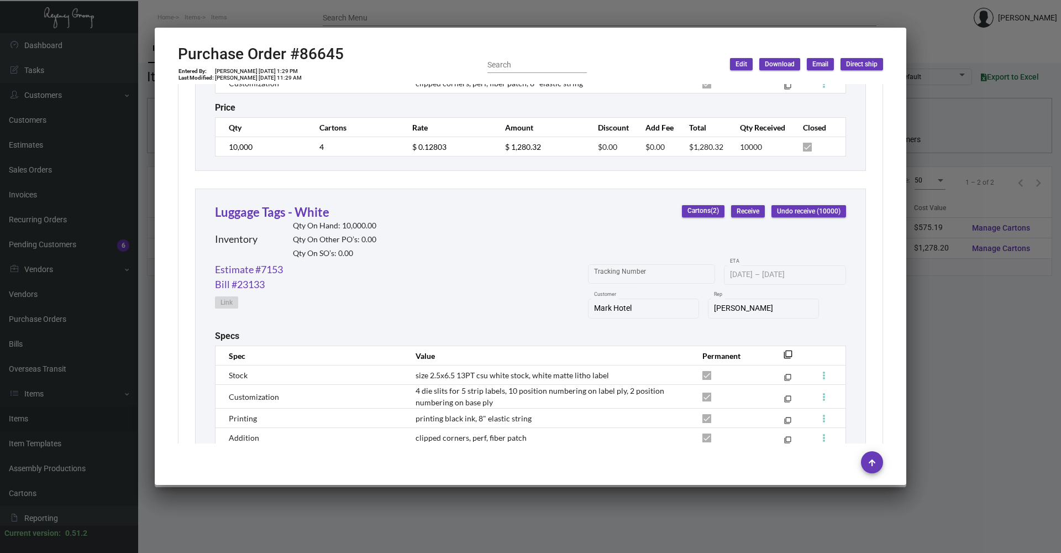
scroll to position [896, 0]
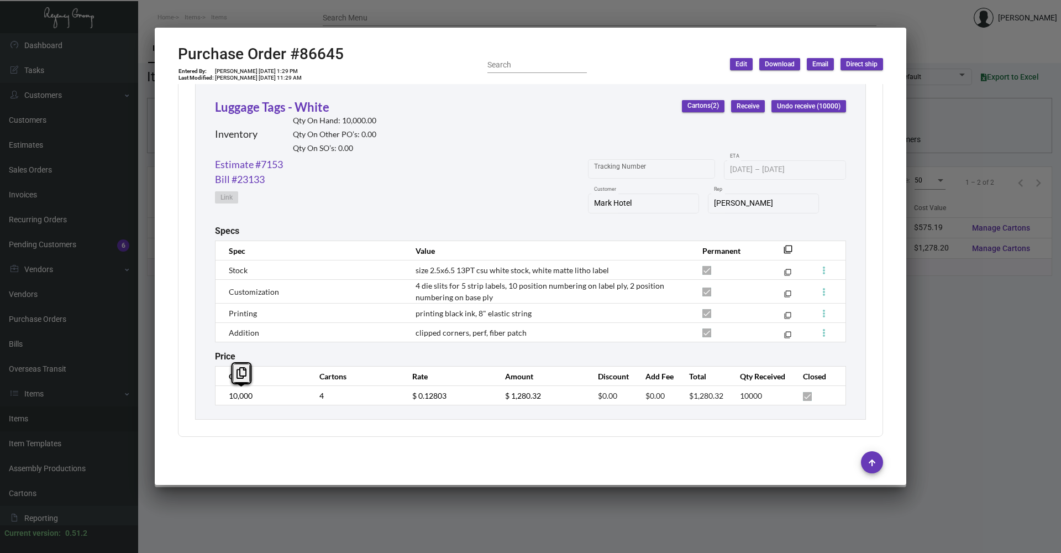
click at [221, 398] on td "10,000" at bounding box center [262, 395] width 93 height 19
click at [541, 339] on td "clipped corners, perf, fiber patch" at bounding box center [548, 332] width 287 height 19
drag, startPoint x: 456, startPoint y: 270, endPoint x: 615, endPoint y: 269, distance: 158.7
click at [615, 269] on td "size 2.5x6.5 13PT csu white stock, white matte litho label" at bounding box center [548, 269] width 287 height 19
drag, startPoint x: 427, startPoint y: 270, endPoint x: 451, endPoint y: 271, distance: 23.8
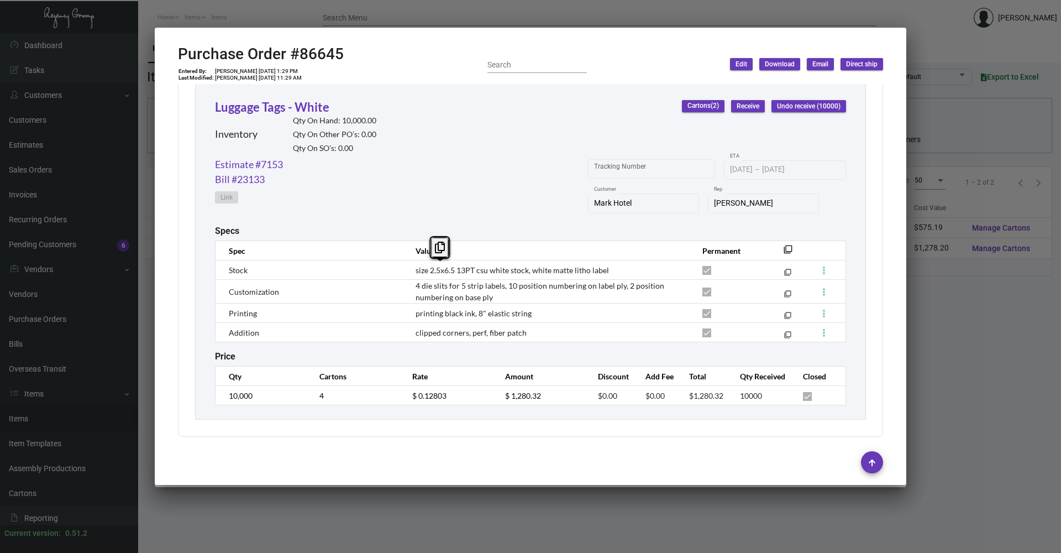
click at [451, 271] on span "size 2.5x6.5 13PT csu white stock, white matte litho label" at bounding box center [512, 269] width 193 height 9
drag, startPoint x: 487, startPoint y: 269, endPoint x: 504, endPoint y: 270, distance: 17.2
click at [504, 270] on span "size 2.5x6.5 13PT csu white stock, white matte litho label" at bounding box center [512, 269] width 193 height 9
click at [412, 284] on td "4 die slits for 5 strip labels, 10 position numbering on label ply, 2 position …" at bounding box center [548, 292] width 287 height 24
drag, startPoint x: 442, startPoint y: 312, endPoint x: 521, endPoint y: 312, distance: 79.0
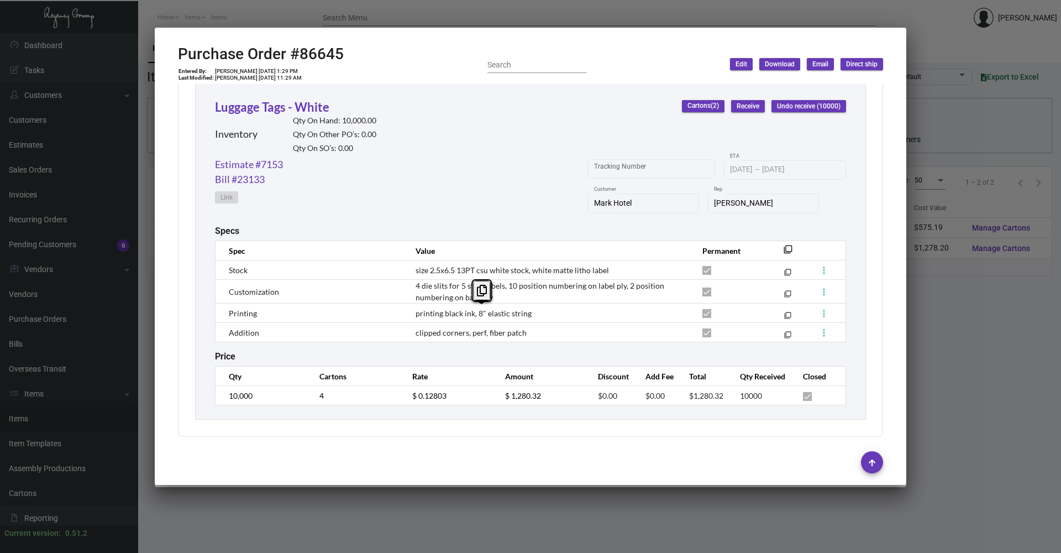
click at [521, 312] on span "printing black ink, 8" elastic string" at bounding box center [474, 312] width 116 height 9
drag, startPoint x: 521, startPoint y: 312, endPoint x: 430, endPoint y: 309, distance: 91.3
click at [430, 309] on span "printing black ink, 8" elastic string" at bounding box center [474, 312] width 116 height 9
drag, startPoint x: 430, startPoint y: 309, endPoint x: 413, endPoint y: 313, distance: 17.7
click at [413, 313] on td "printing black ink, 8" elastic string" at bounding box center [548, 312] width 287 height 19
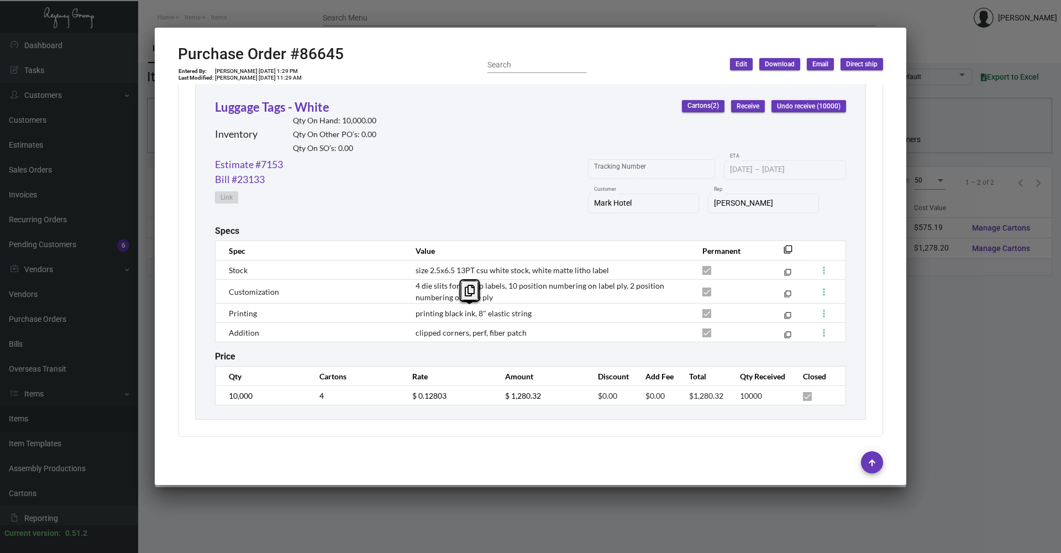
drag, startPoint x: 413, startPoint y: 313, endPoint x: 517, endPoint y: 314, distance: 103.9
click at [517, 314] on span "printing black ink, 8" elastic string" at bounding box center [474, 312] width 116 height 9
click at [621, 336] on td "clipped corners, perf, fiber patch" at bounding box center [548, 332] width 287 height 19
drag, startPoint x: 413, startPoint y: 284, endPoint x: 498, endPoint y: 292, distance: 84.4
click at [498, 292] on td "4 die slits for 5 strip labels, 10 position numbering on label ply, 2 position …" at bounding box center [548, 292] width 287 height 24
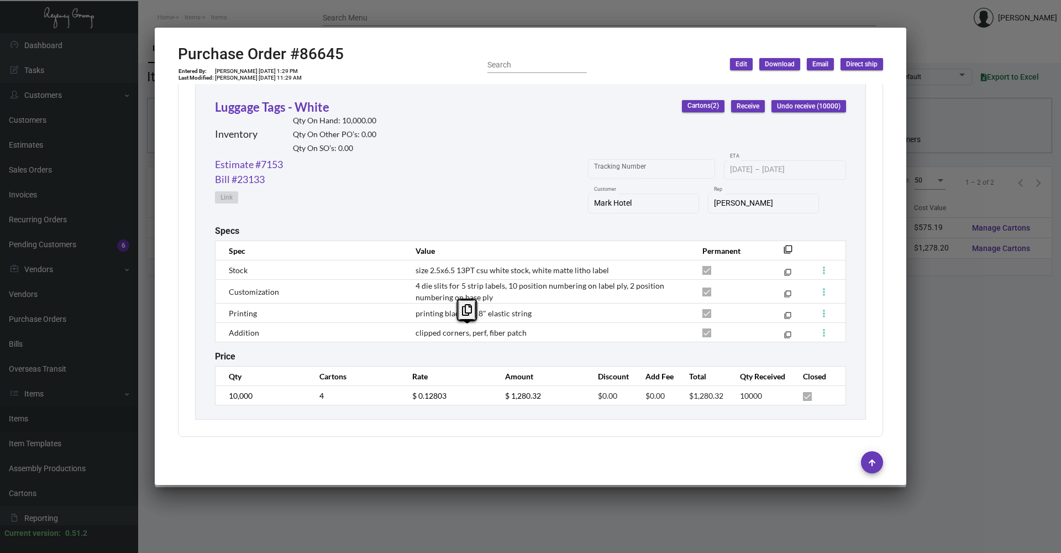
drag, startPoint x: 412, startPoint y: 334, endPoint x: 547, endPoint y: 331, distance: 135.5
click at [547, 331] on td "clipped corners, perf, fiber patch" at bounding box center [548, 332] width 287 height 19
click at [983, 375] on div at bounding box center [530, 276] width 1061 height 553
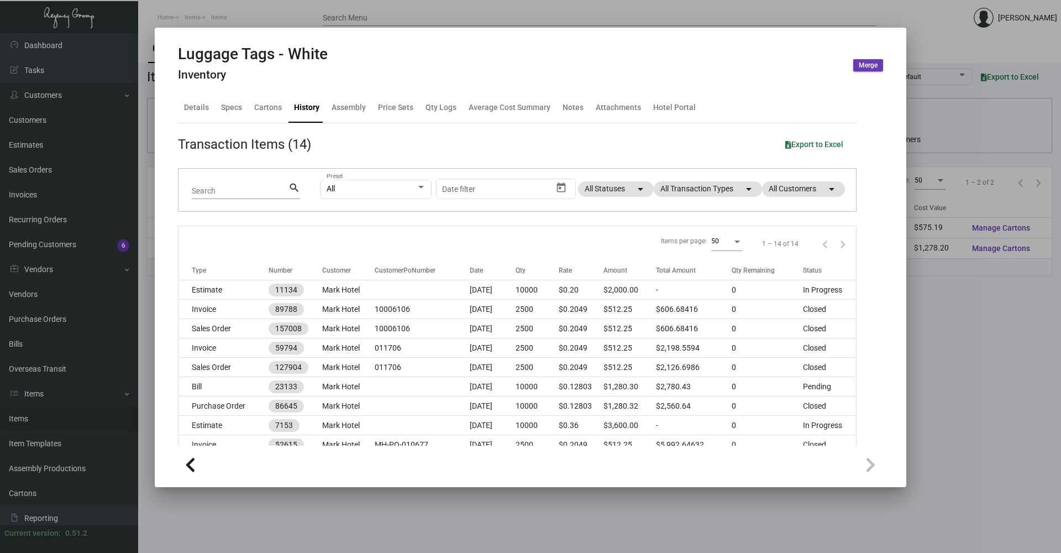
drag, startPoint x: 926, startPoint y: 19, endPoint x: 948, endPoint y: 1, distance: 28.3
click at [934, 11] on div at bounding box center [530, 276] width 1061 height 553
